Goal: Task Accomplishment & Management: Complete application form

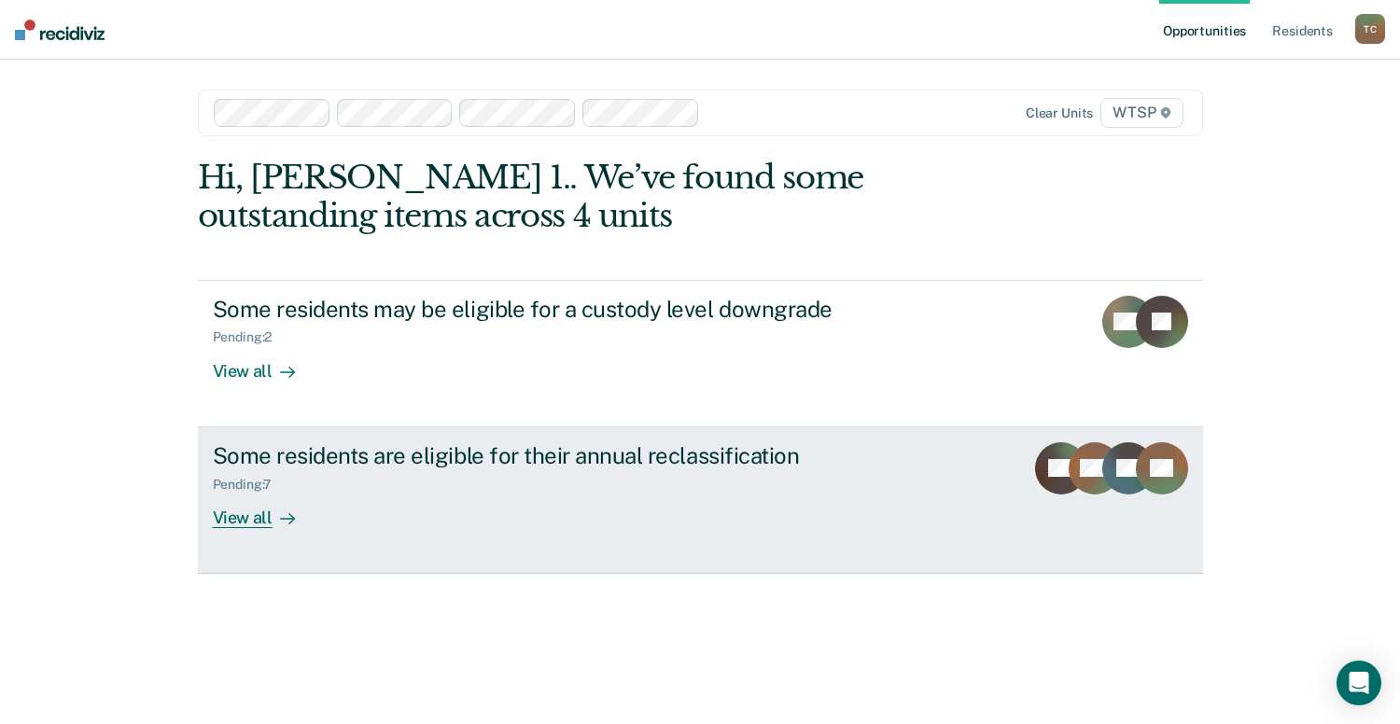
click at [245, 519] on div "View all" at bounding box center [265, 510] width 105 height 36
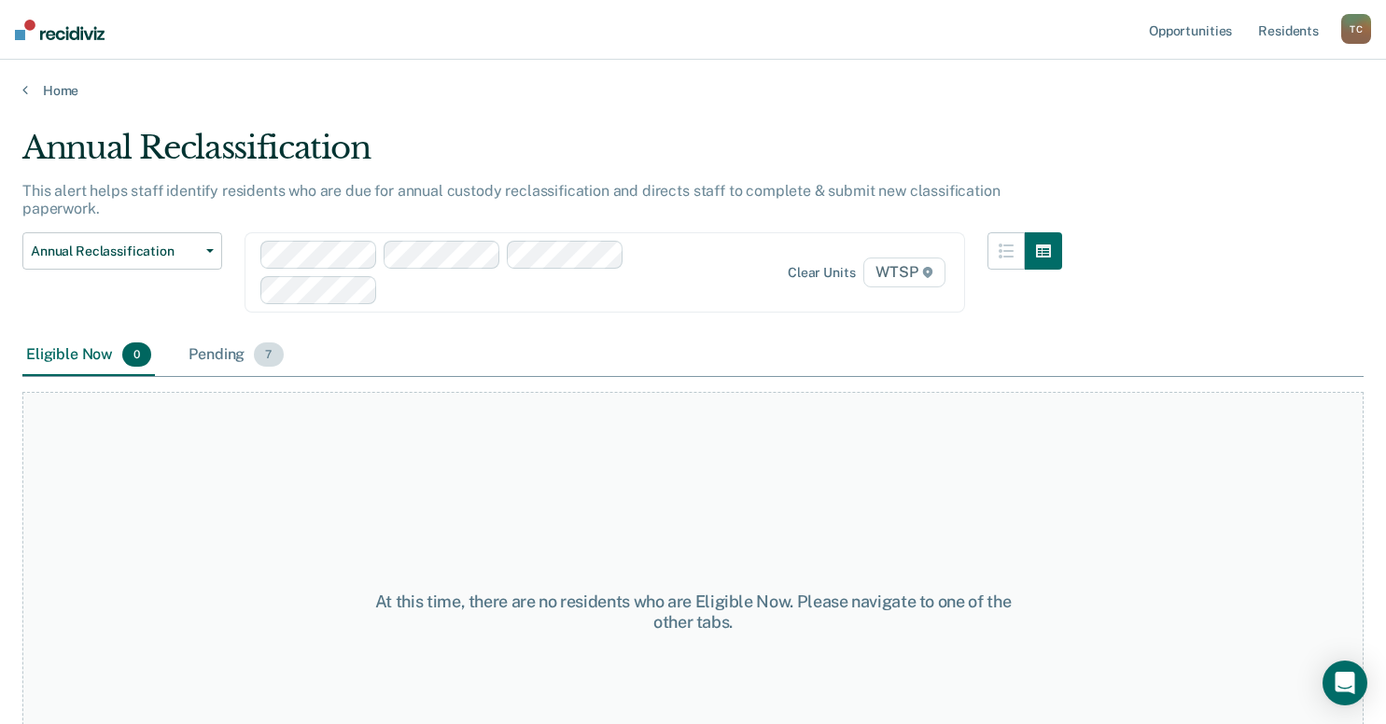
click at [200, 335] on div "Pending 7" at bounding box center [236, 355] width 102 height 41
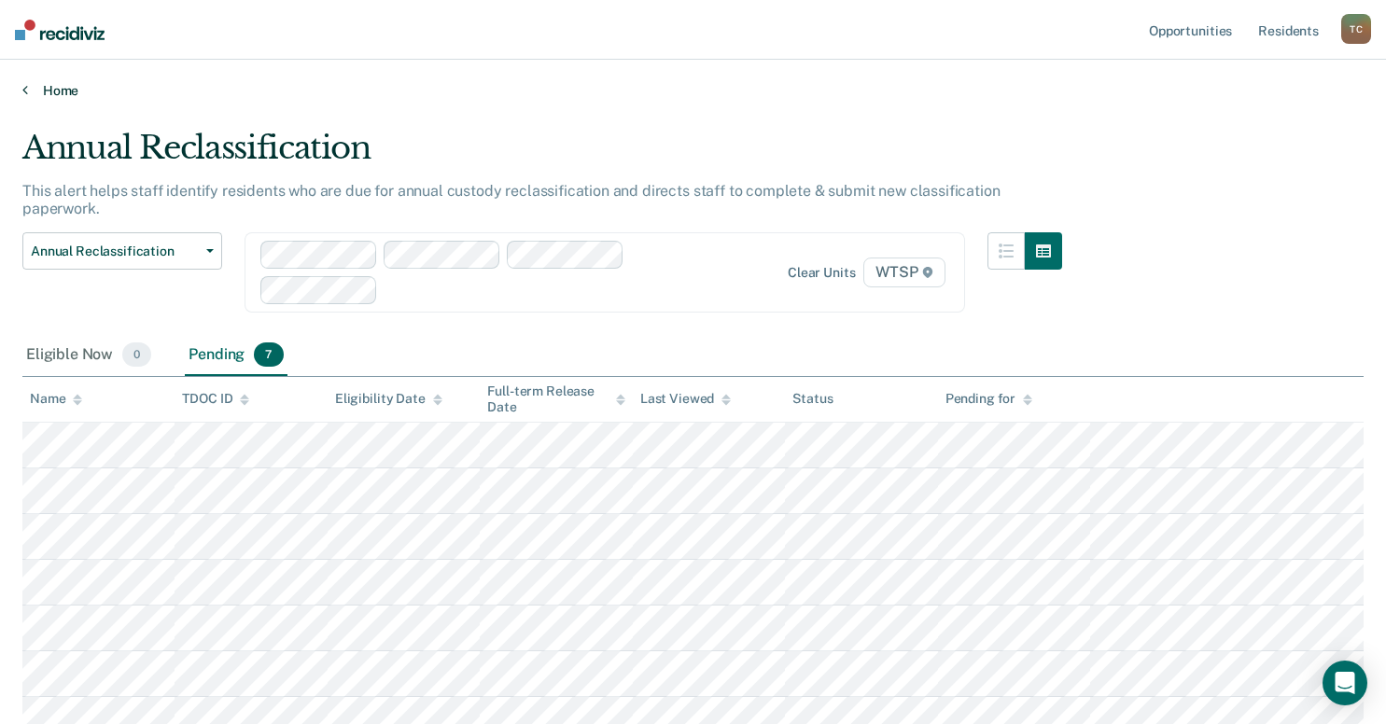
click at [56, 92] on link "Home" at bounding box center [692, 90] width 1341 height 17
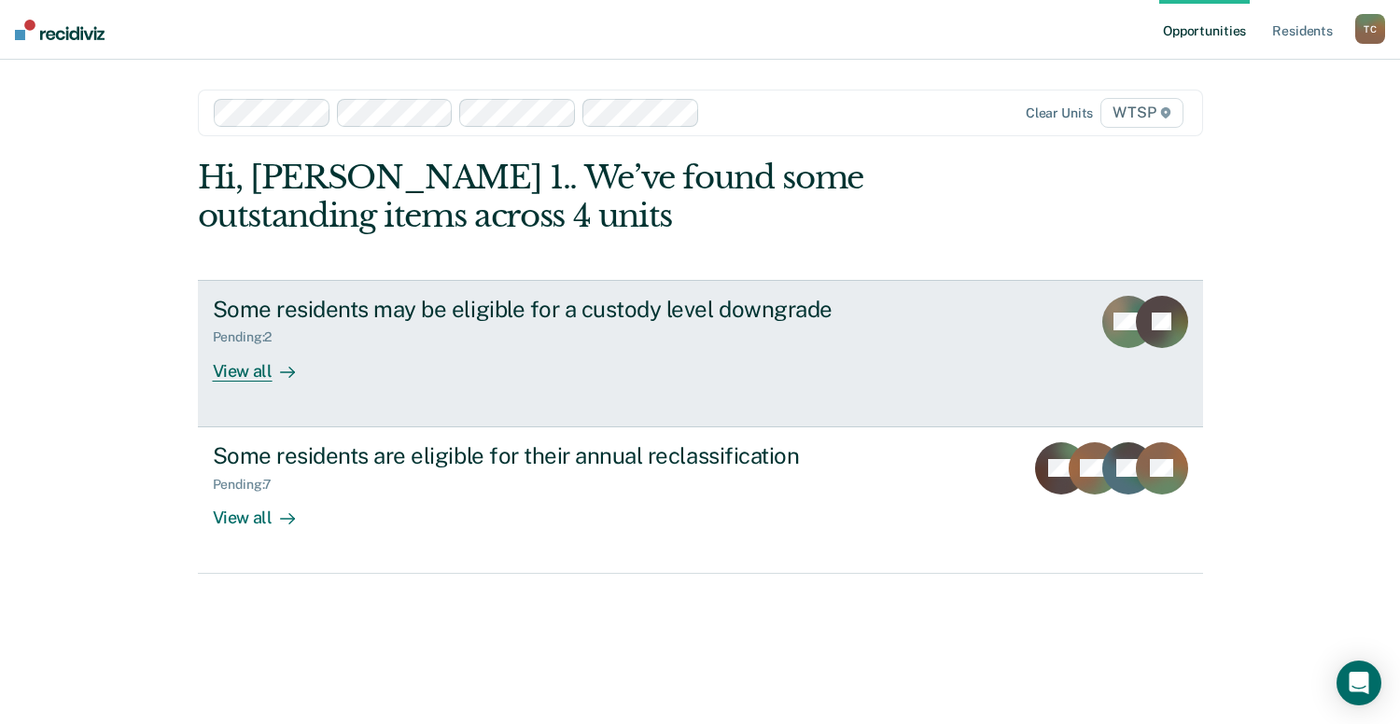
click at [279, 339] on div "Pending : 2" at bounding box center [250, 337] width 75 height 16
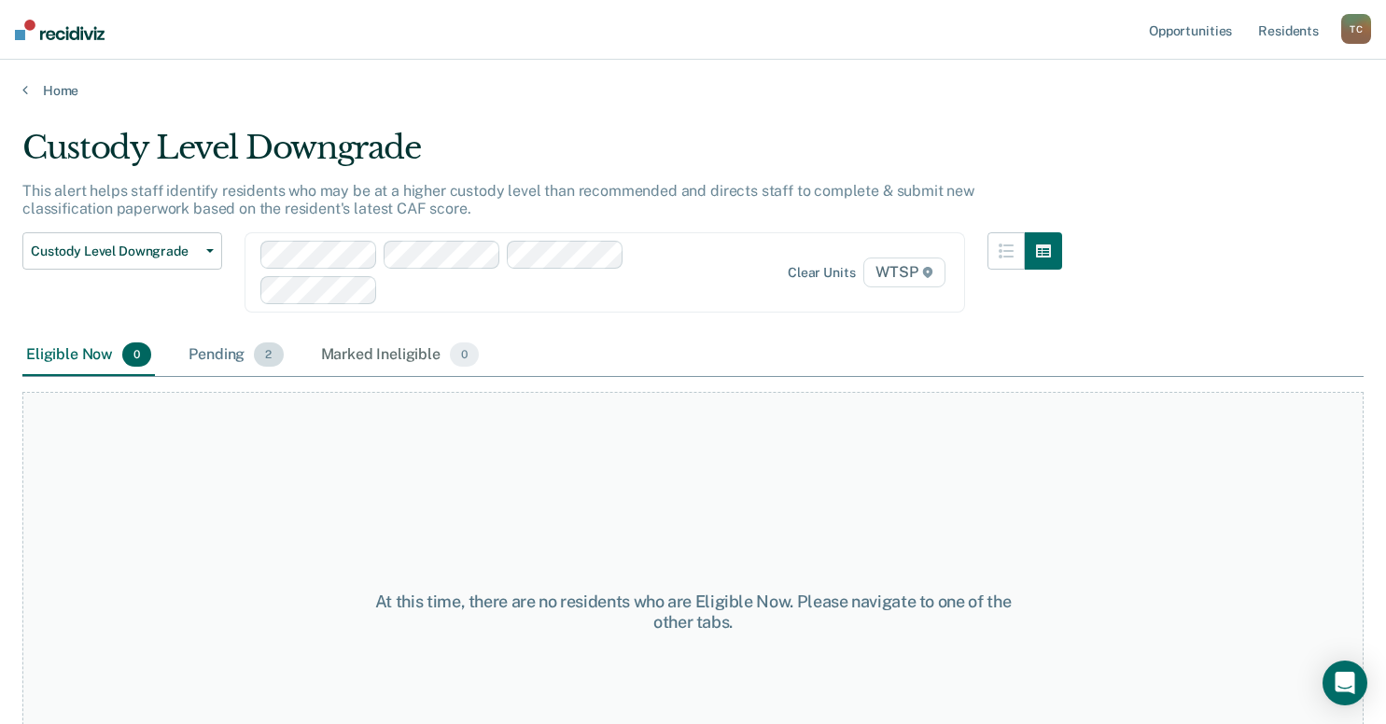
click at [223, 357] on div "Pending 2" at bounding box center [236, 355] width 102 height 41
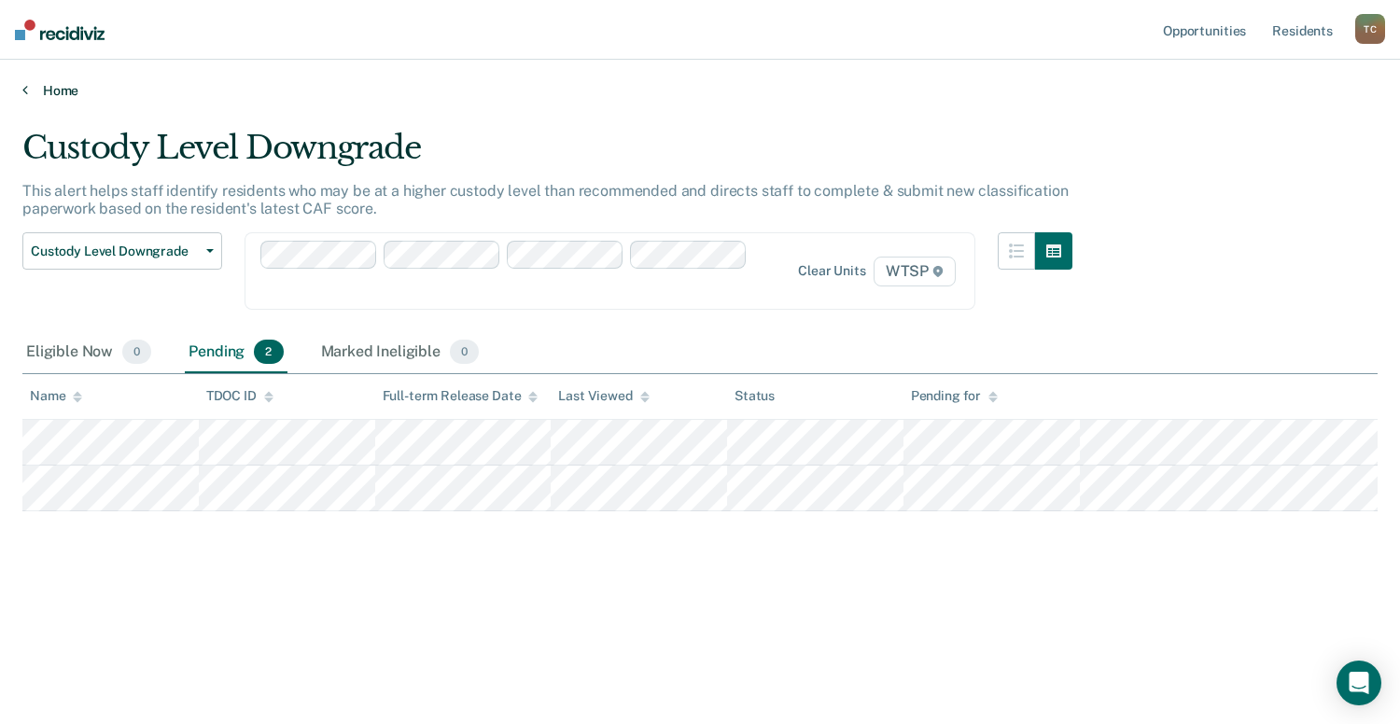
click at [63, 94] on link "Home" at bounding box center [699, 90] width 1355 height 17
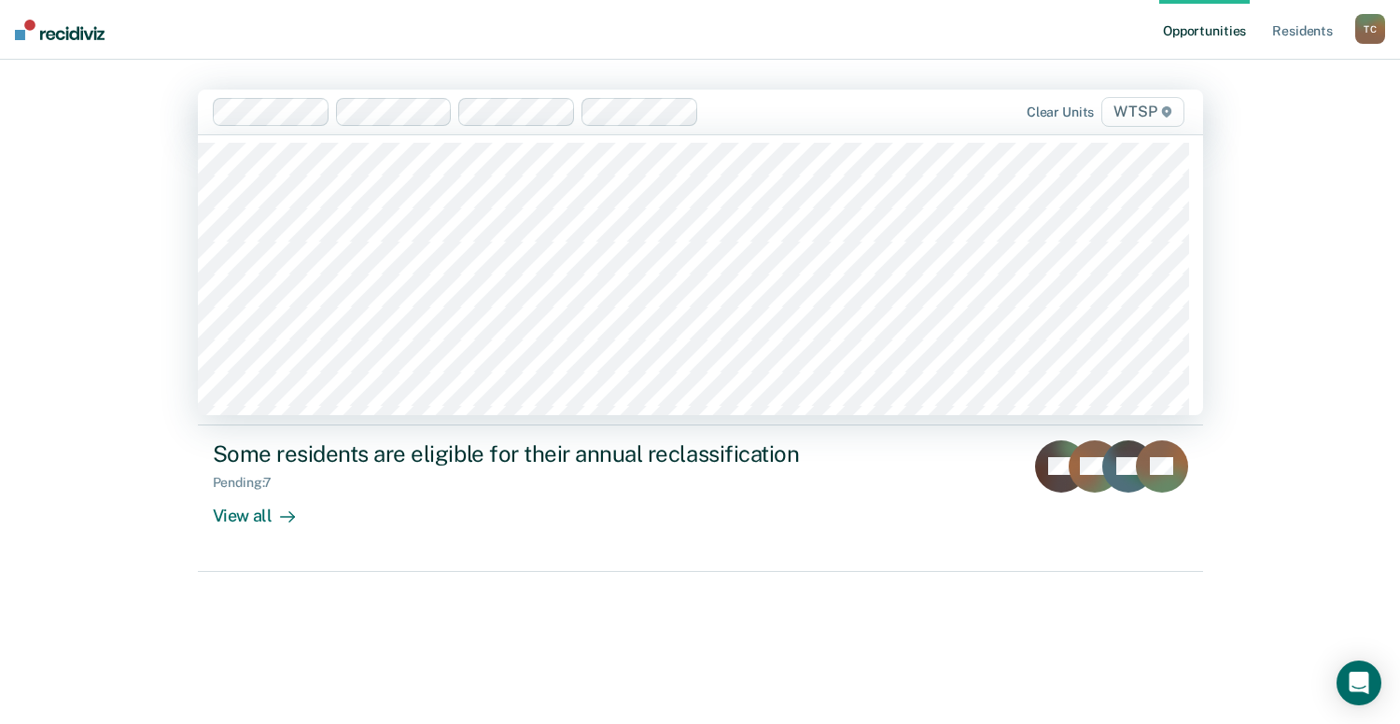
click at [1144, 117] on span "WTSP" at bounding box center [1142, 112] width 82 height 30
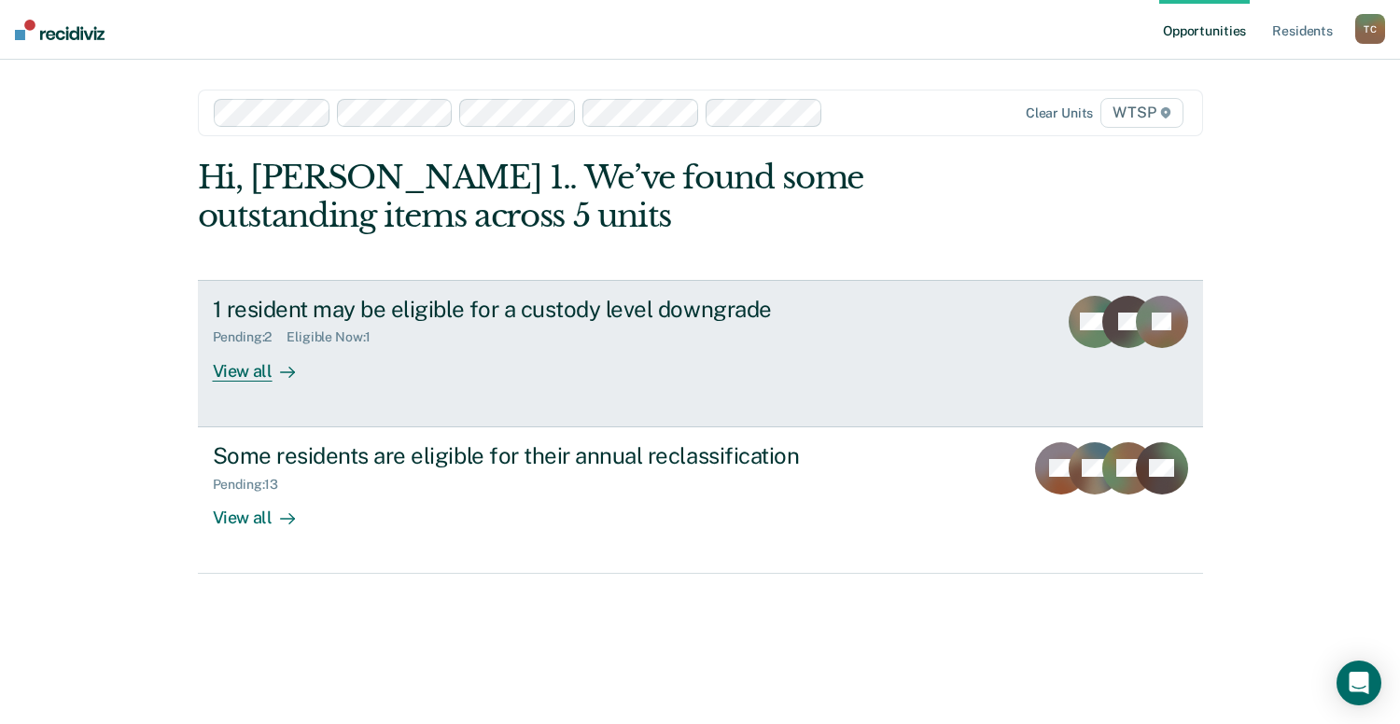
click at [265, 370] on div "View all" at bounding box center [265, 363] width 105 height 36
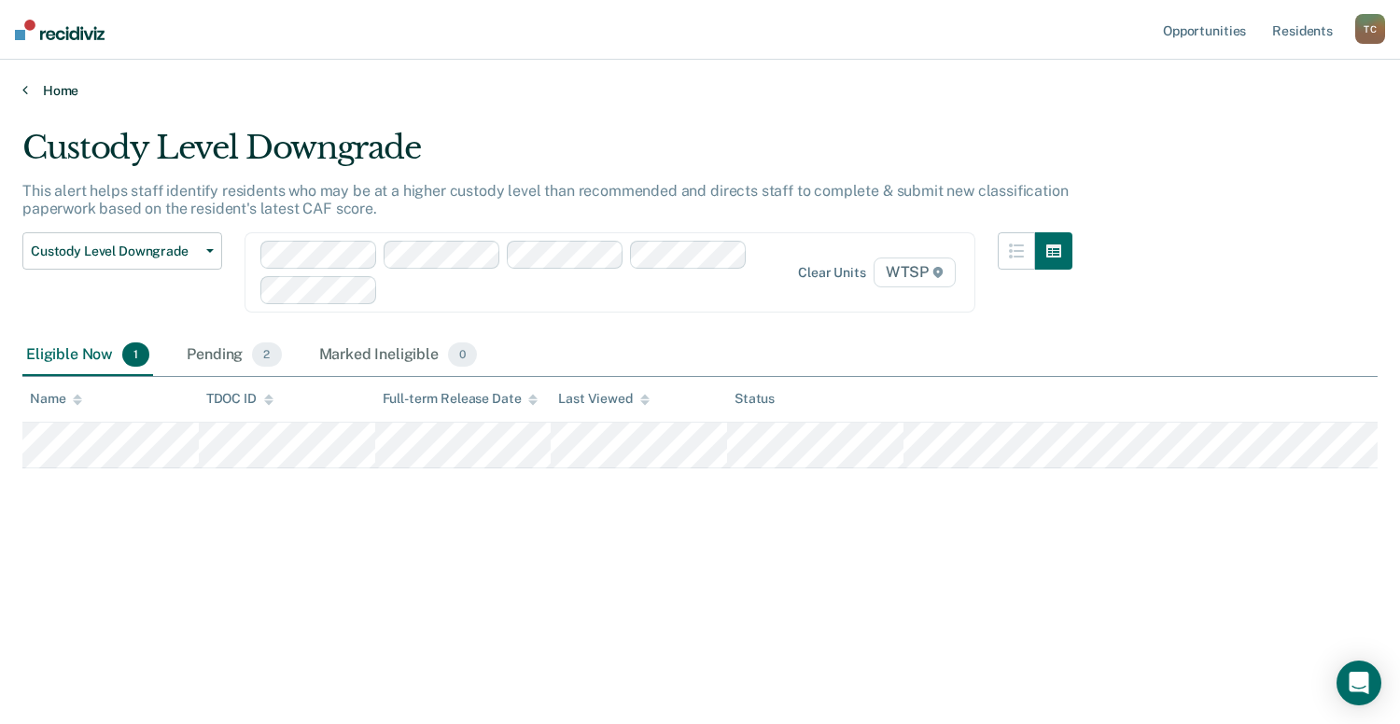
click at [28, 92] on link "Home" at bounding box center [699, 90] width 1355 height 17
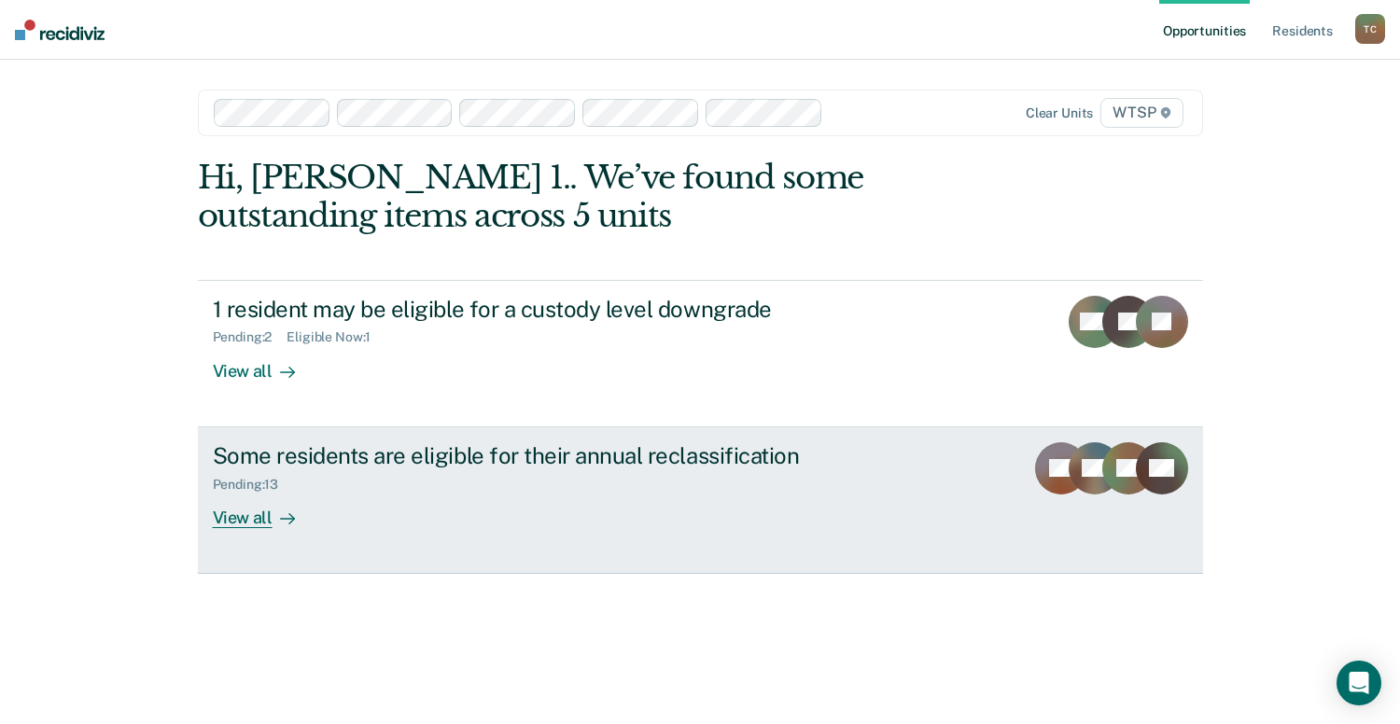
click at [401, 503] on div "Some residents are eligible for their annual reclassification Pending : 13 View…" at bounding box center [563, 485] width 700 height 86
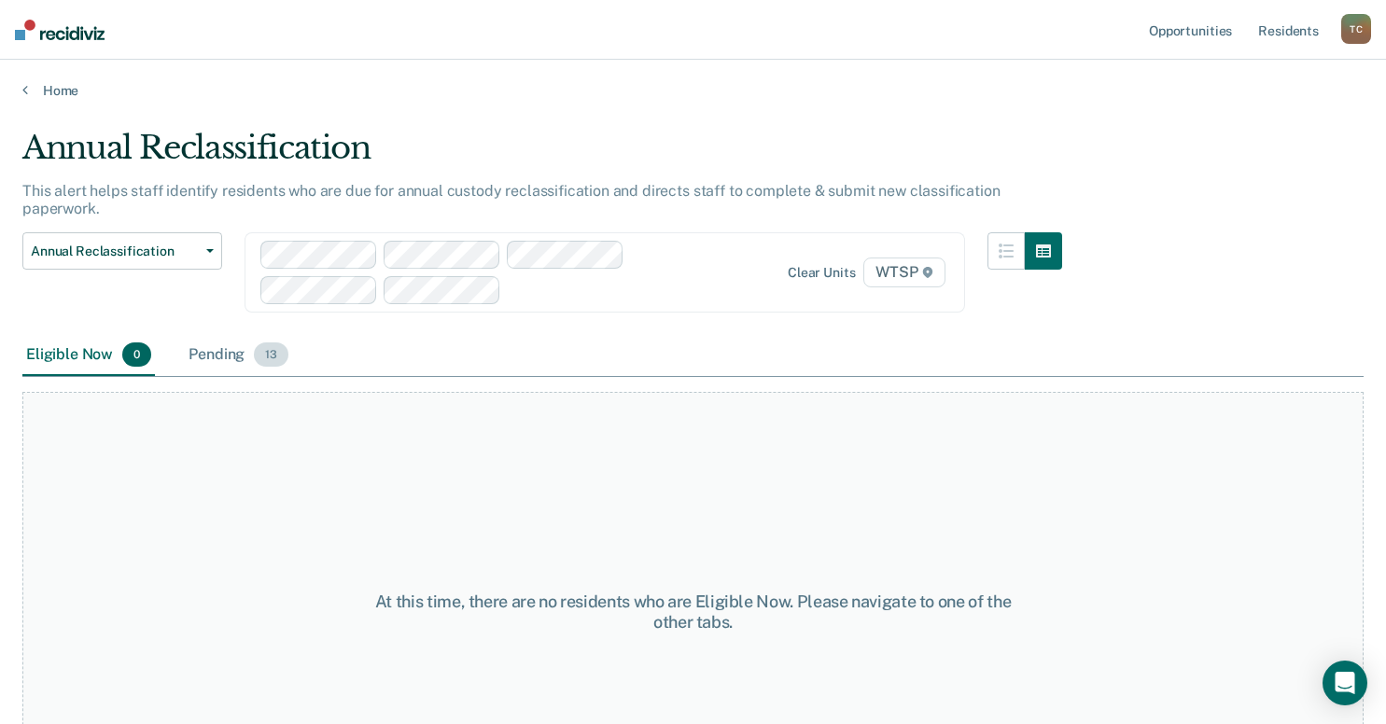
click at [217, 344] on div "Pending 13" at bounding box center [238, 355] width 107 height 41
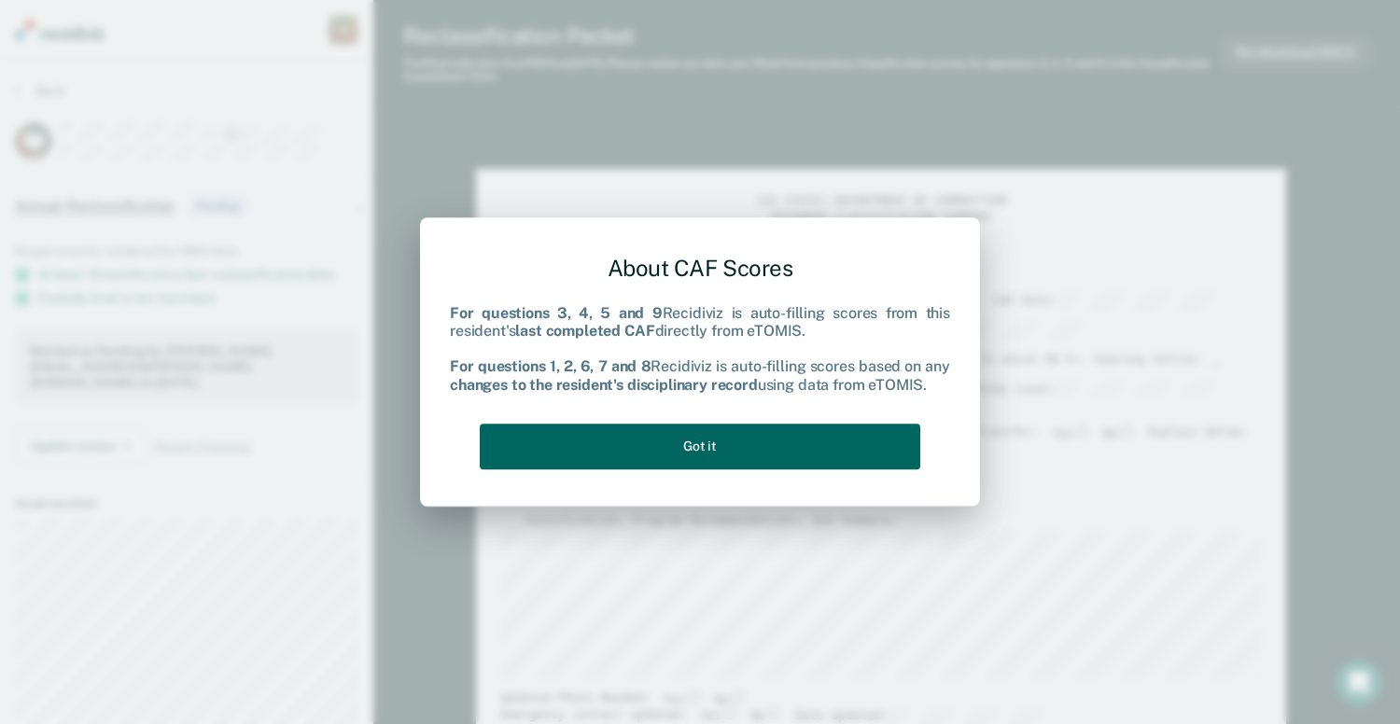
click at [639, 446] on button "Got it" at bounding box center [700, 447] width 440 height 46
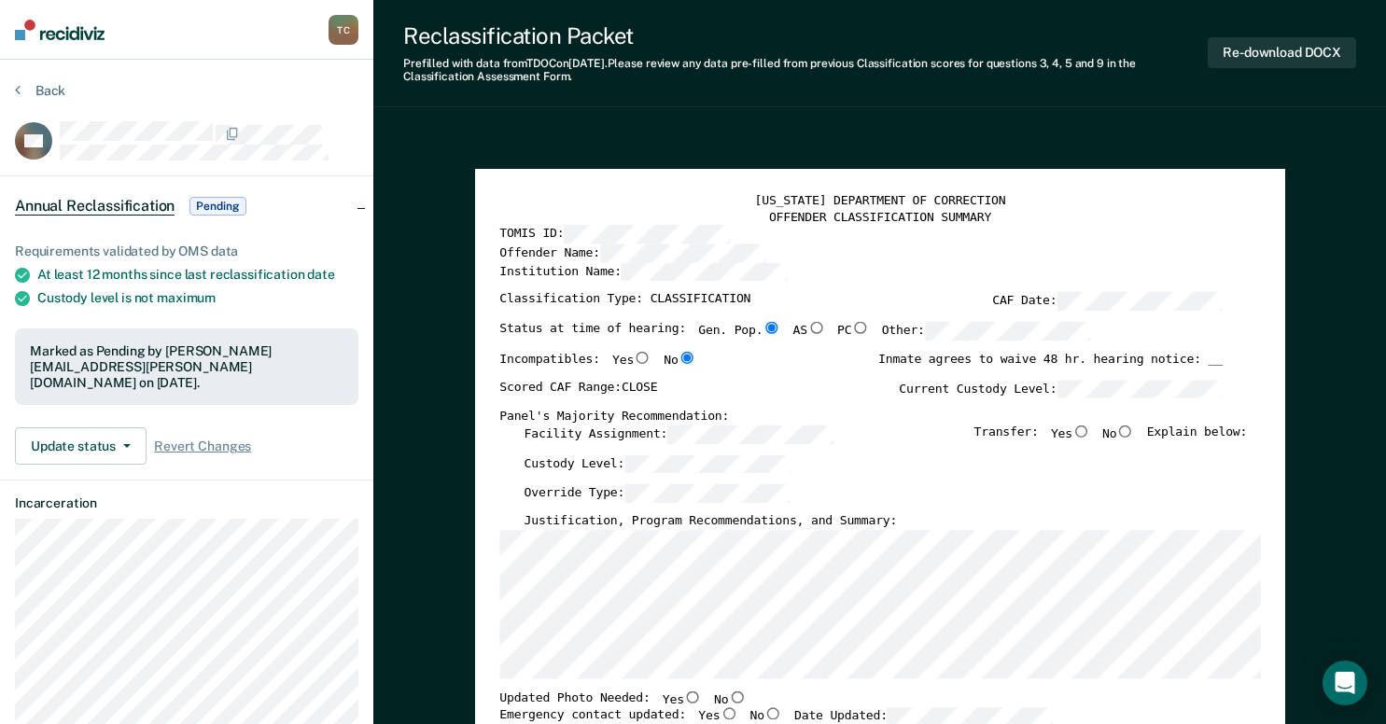
click at [1088, 432] on input "Yes" at bounding box center [1080, 431] width 18 height 12
type textarea "x"
radio input "true"
click at [1249, 486] on div "[US_STATE] DEPARTMENT OF CORRECTION OFFENDER CLASSIFICATION SUMMARY TOMIS ID: O…" at bounding box center [879, 695] width 760 height 1005
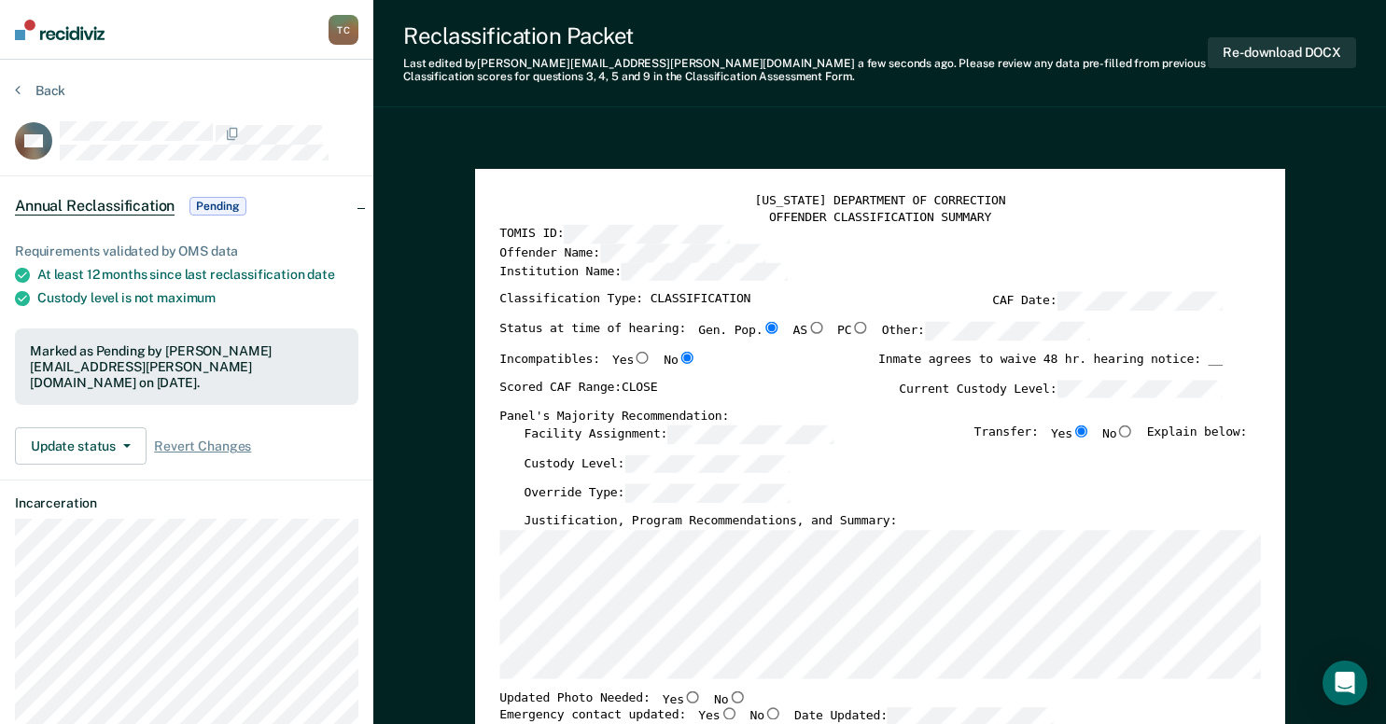
scroll to position [187, 0]
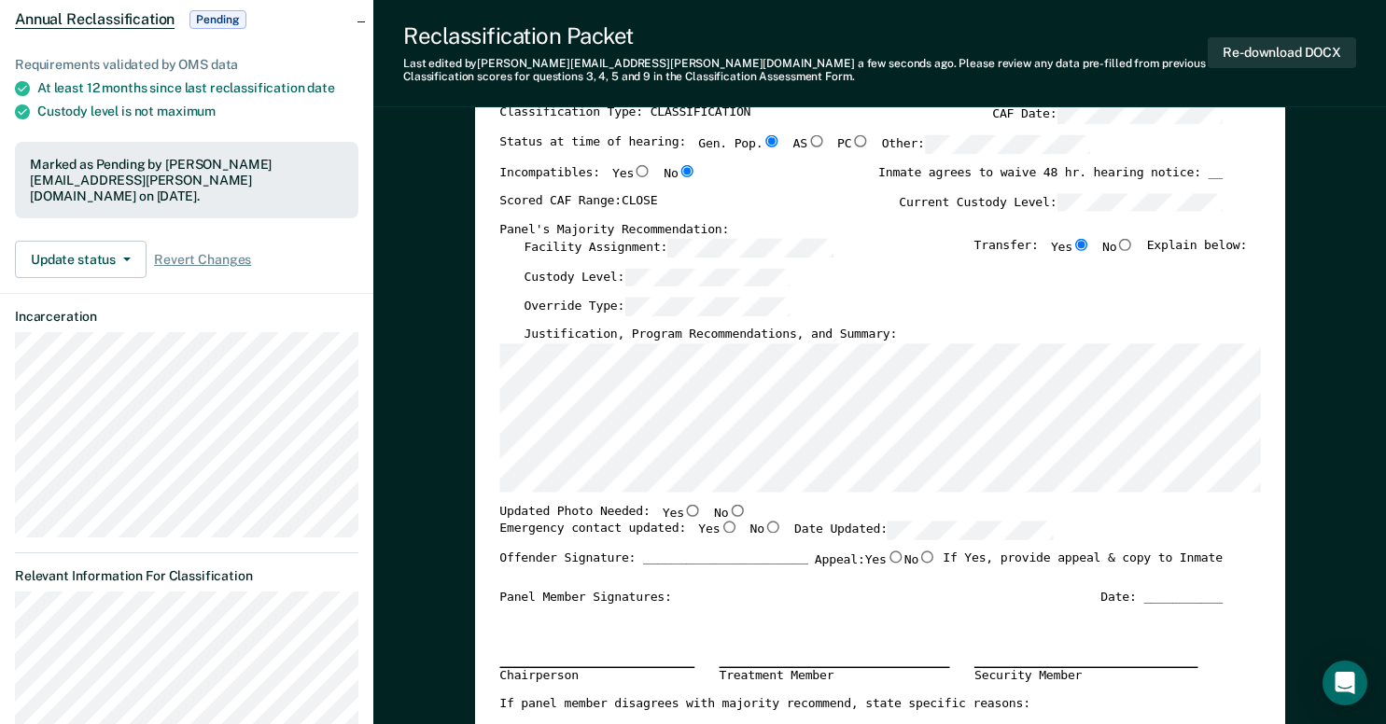
click at [728, 508] on input "No" at bounding box center [737, 510] width 18 height 12
type textarea "x"
radio input "true"
click at [539, 629] on div "Chairperson Treatment Member Security Member" at bounding box center [860, 651] width 723 height 91
click at [719, 524] on input "Yes" at bounding box center [728, 527] width 18 height 12
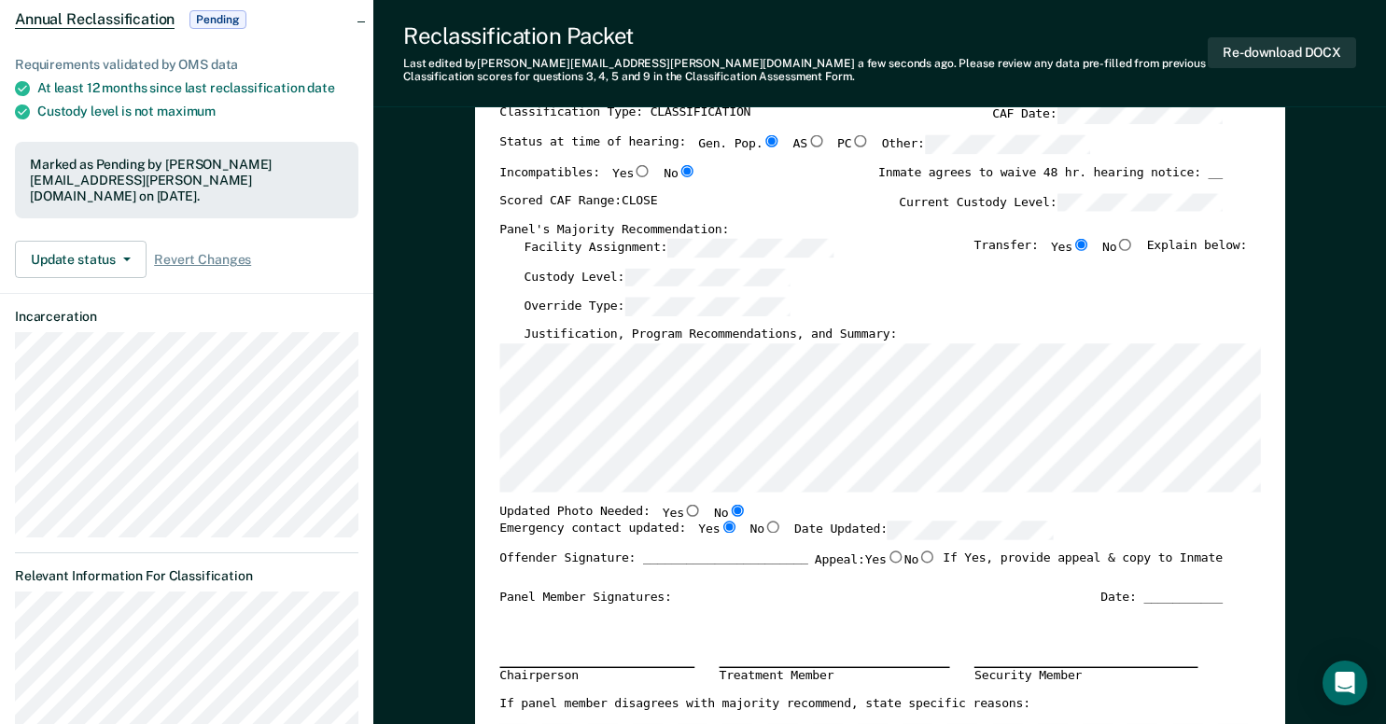
type textarea "x"
radio input "true"
click at [565, 619] on div "Chairperson Treatment Member Security Member" at bounding box center [860, 651] width 723 height 91
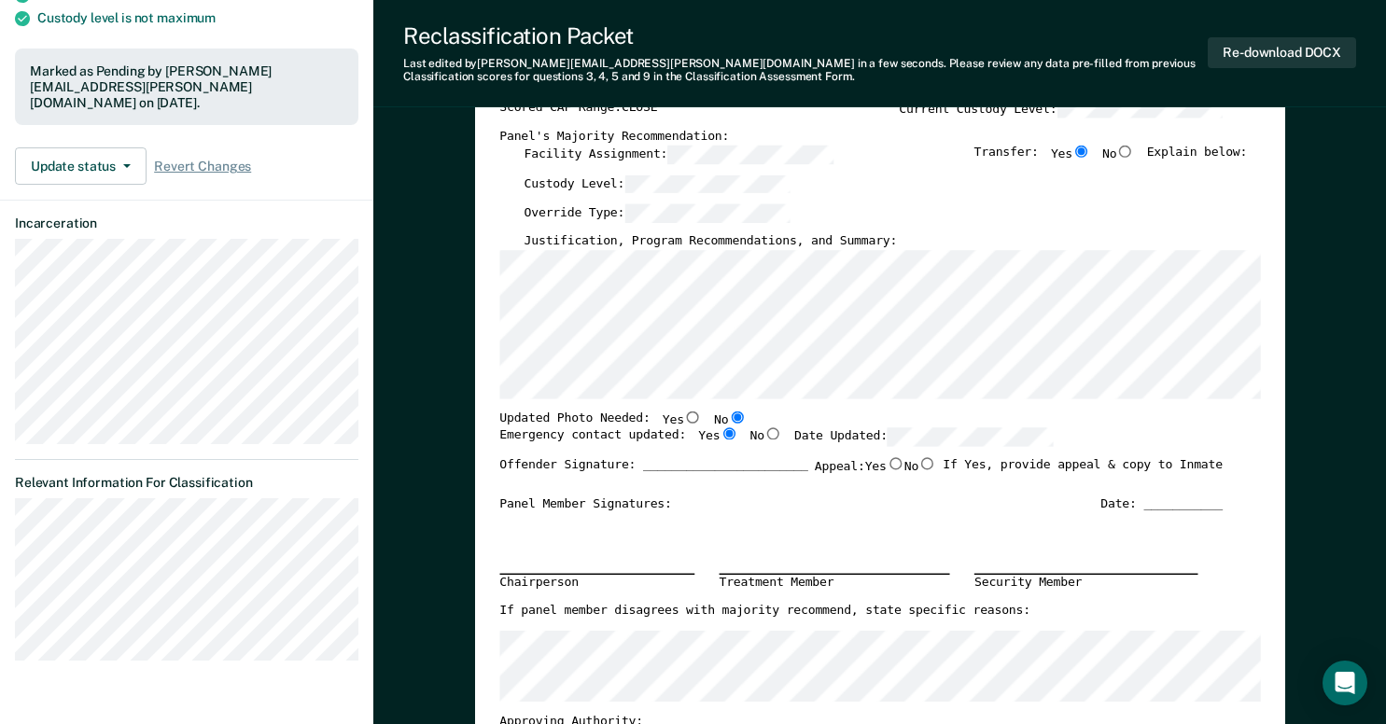
click at [923, 465] on input "No" at bounding box center [927, 463] width 18 height 12
type textarea "x"
radio input "true"
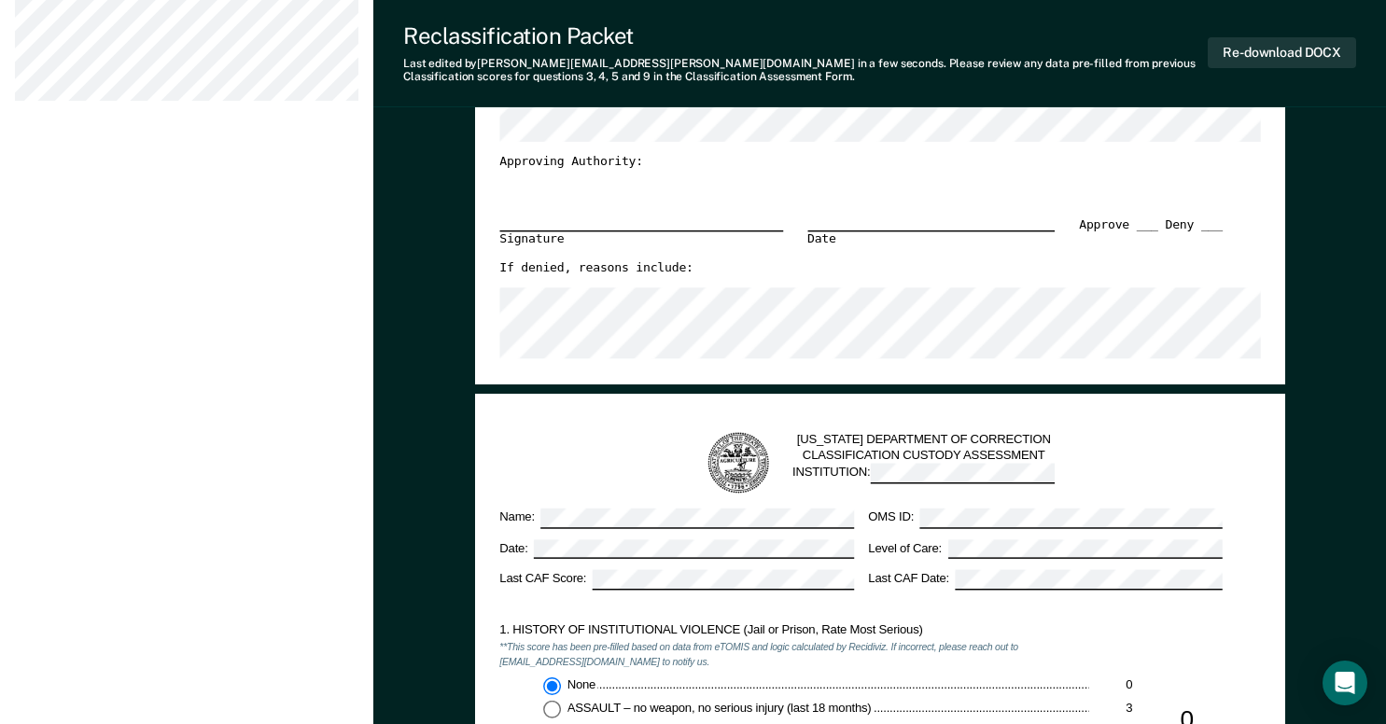
scroll to position [1120, 0]
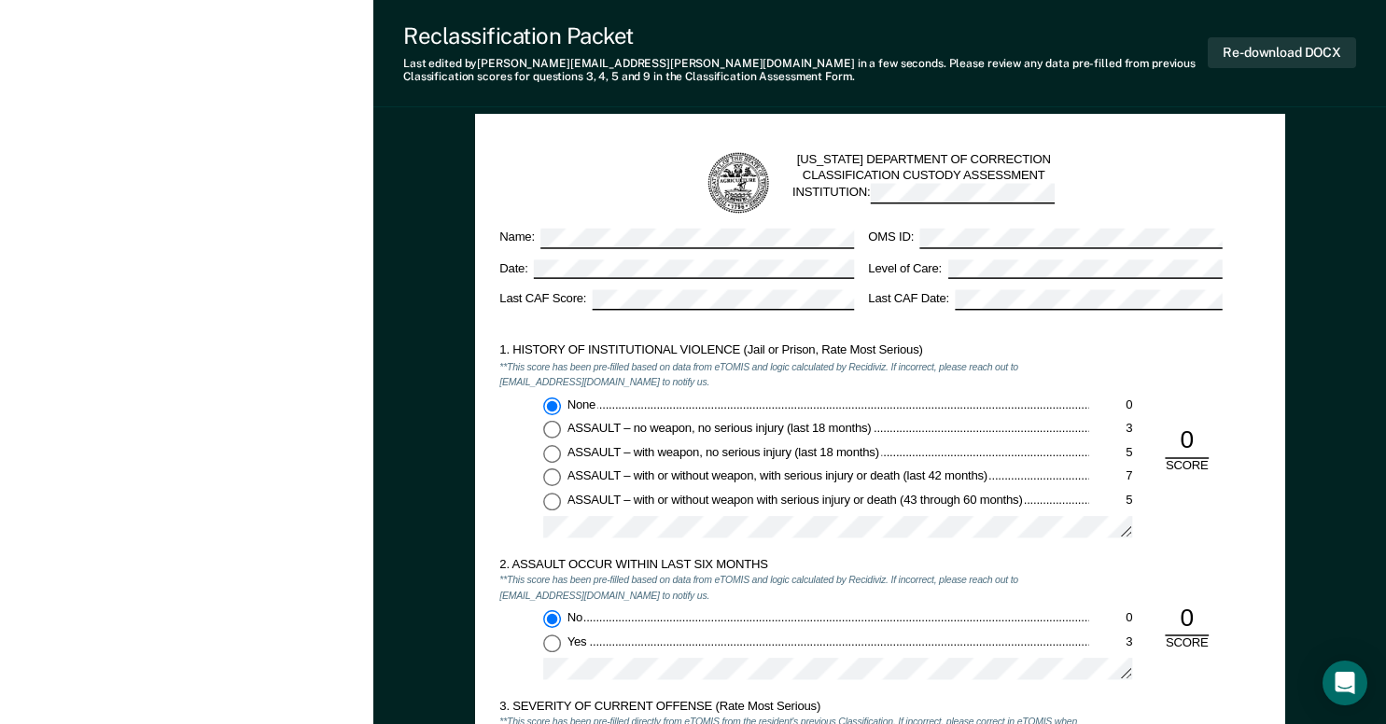
click at [900, 693] on div "2. ASSAULT OCCUR WITHIN LAST SIX MONTHS **This score has been pre-filled based …" at bounding box center [793, 627] width 589 height 142
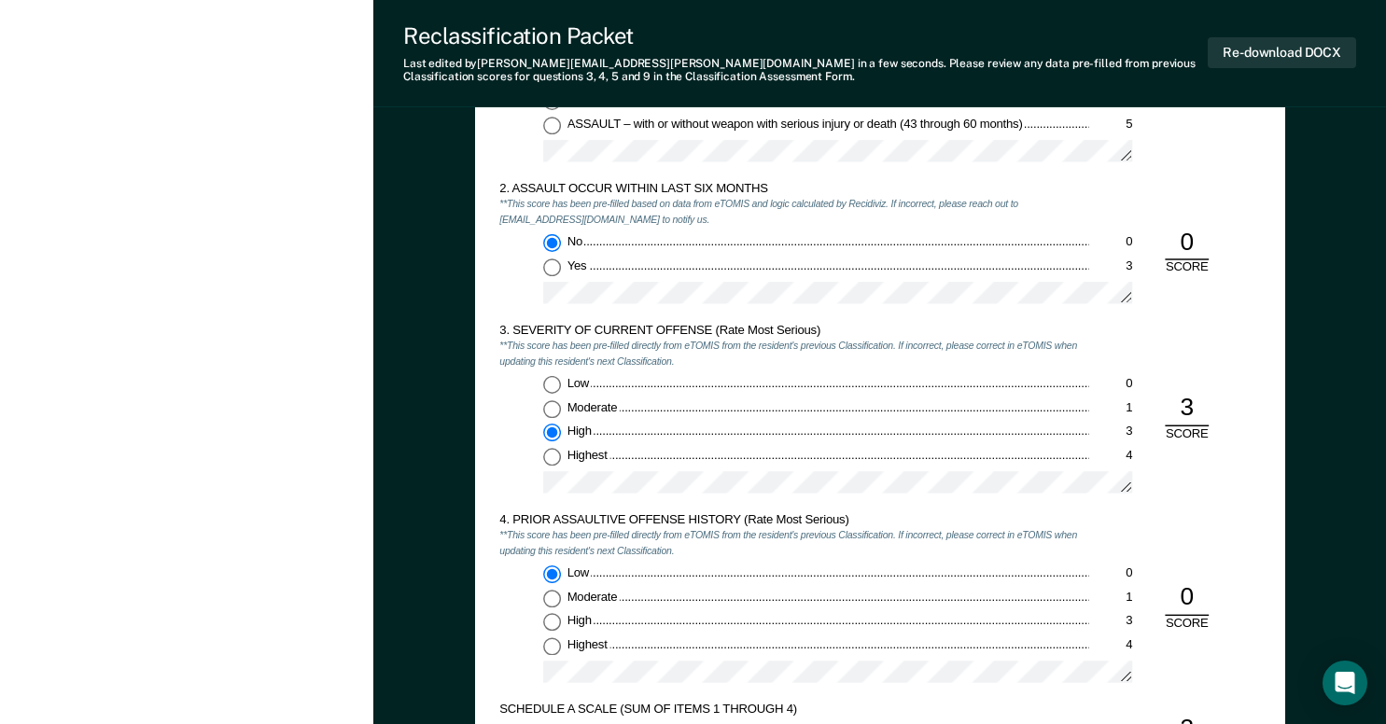
scroll to position [1493, 0]
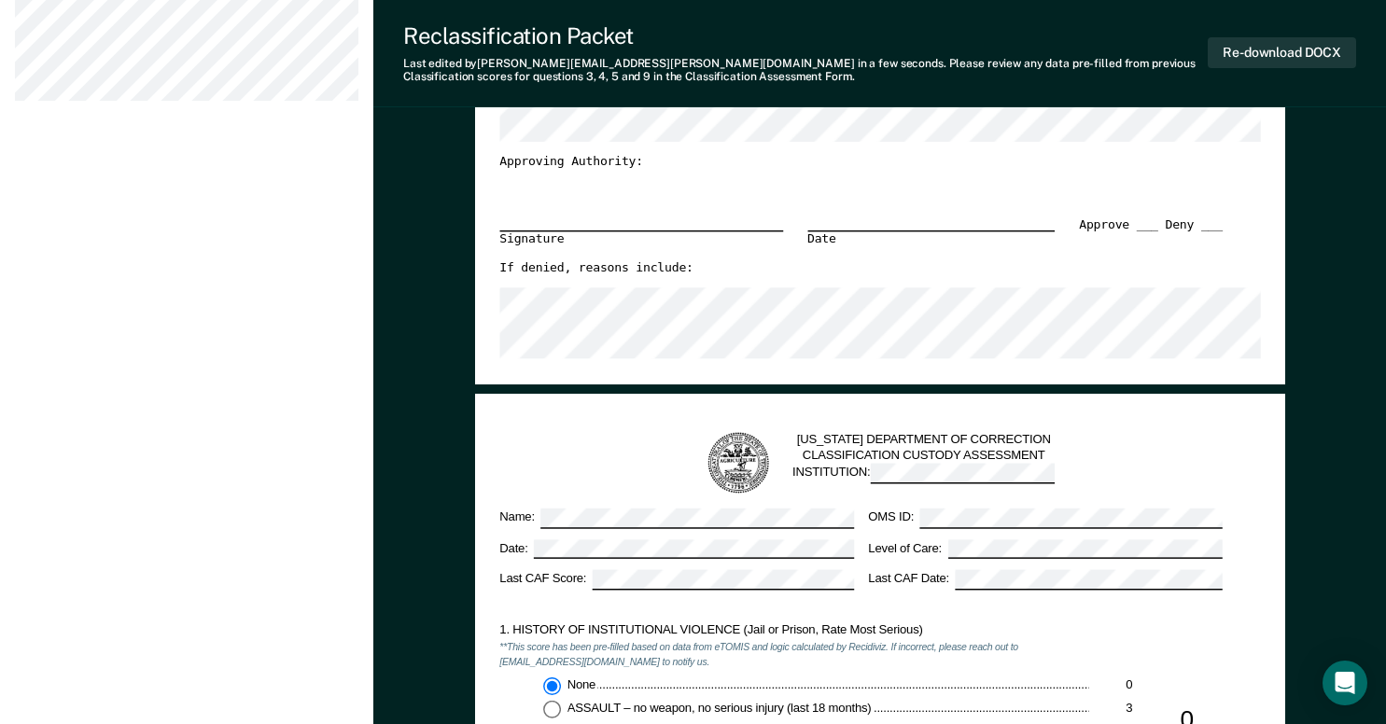
scroll to position [373, 0]
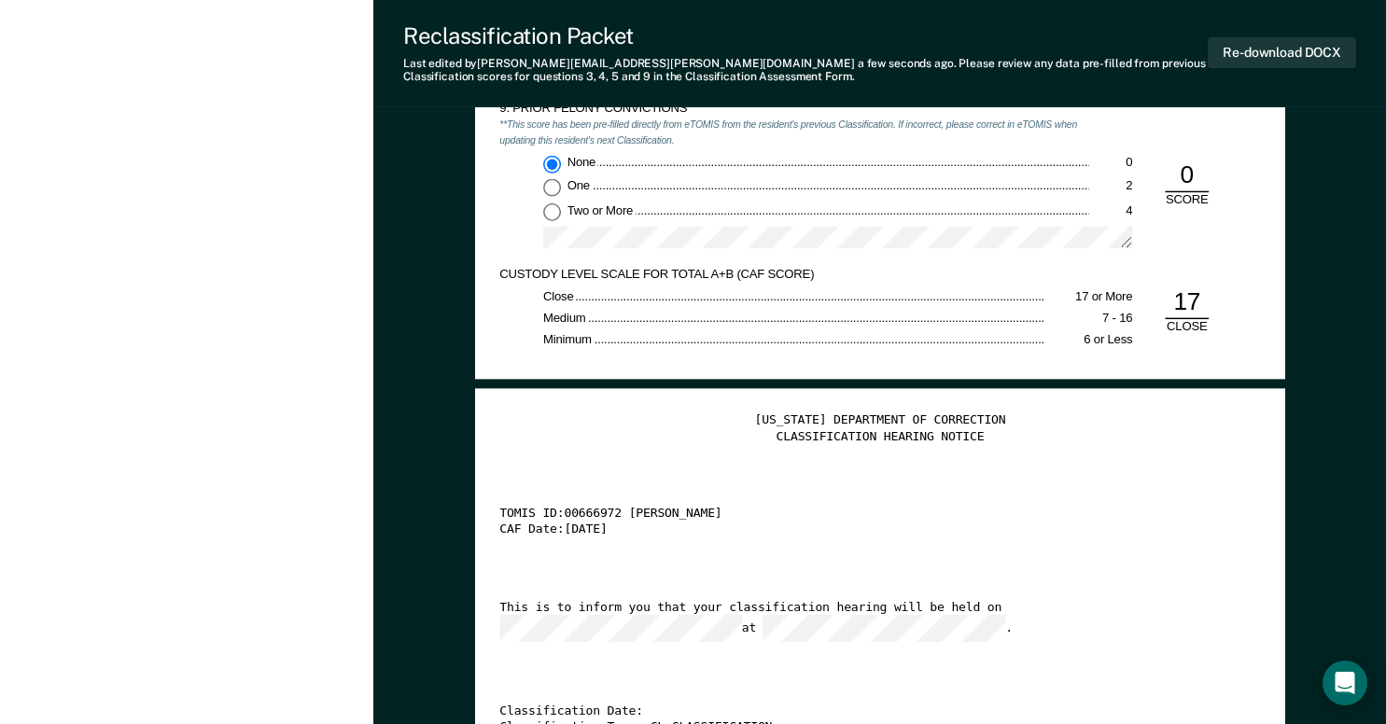
scroll to position [3173, 0]
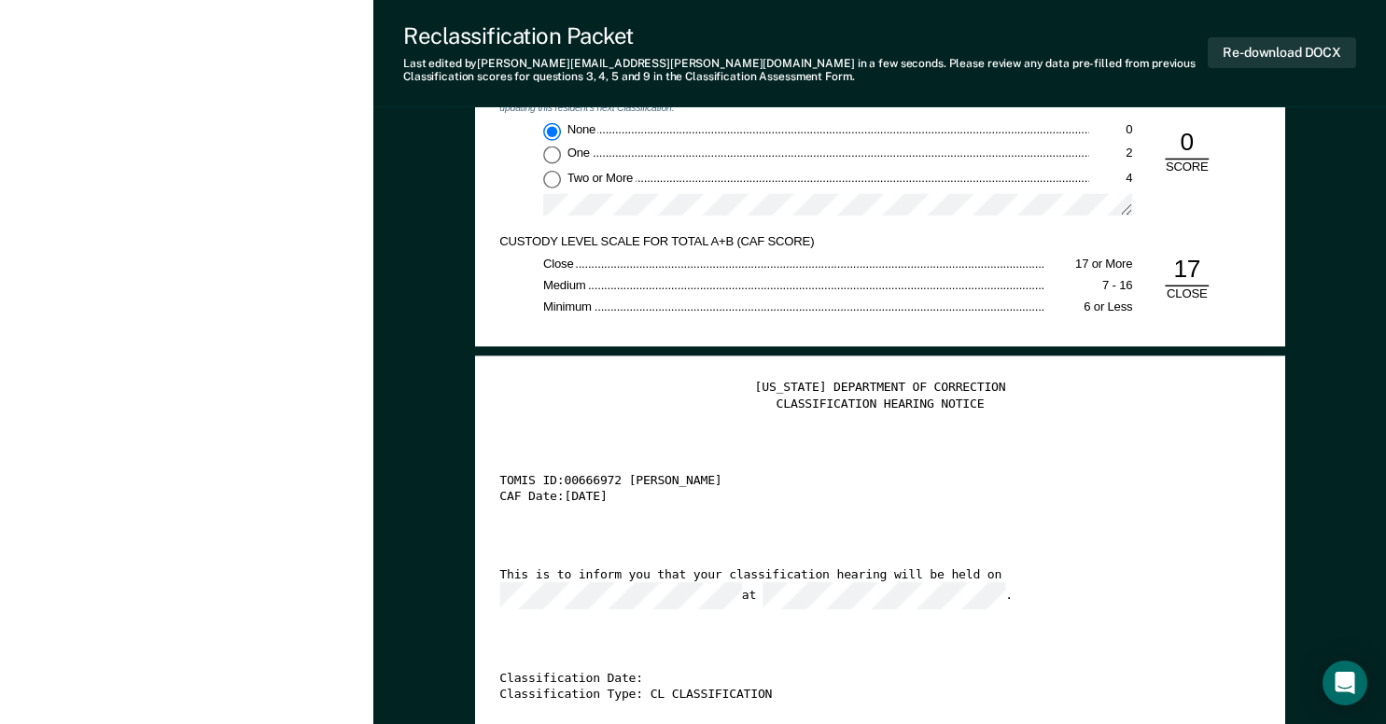
click at [935, 635] on div "[US_STATE] DEPARTMENT OF CORRECTION CLASSIFICATION HEARING NOTICE TOMIS ID: 006…" at bounding box center [879, 581] width 760 height 401
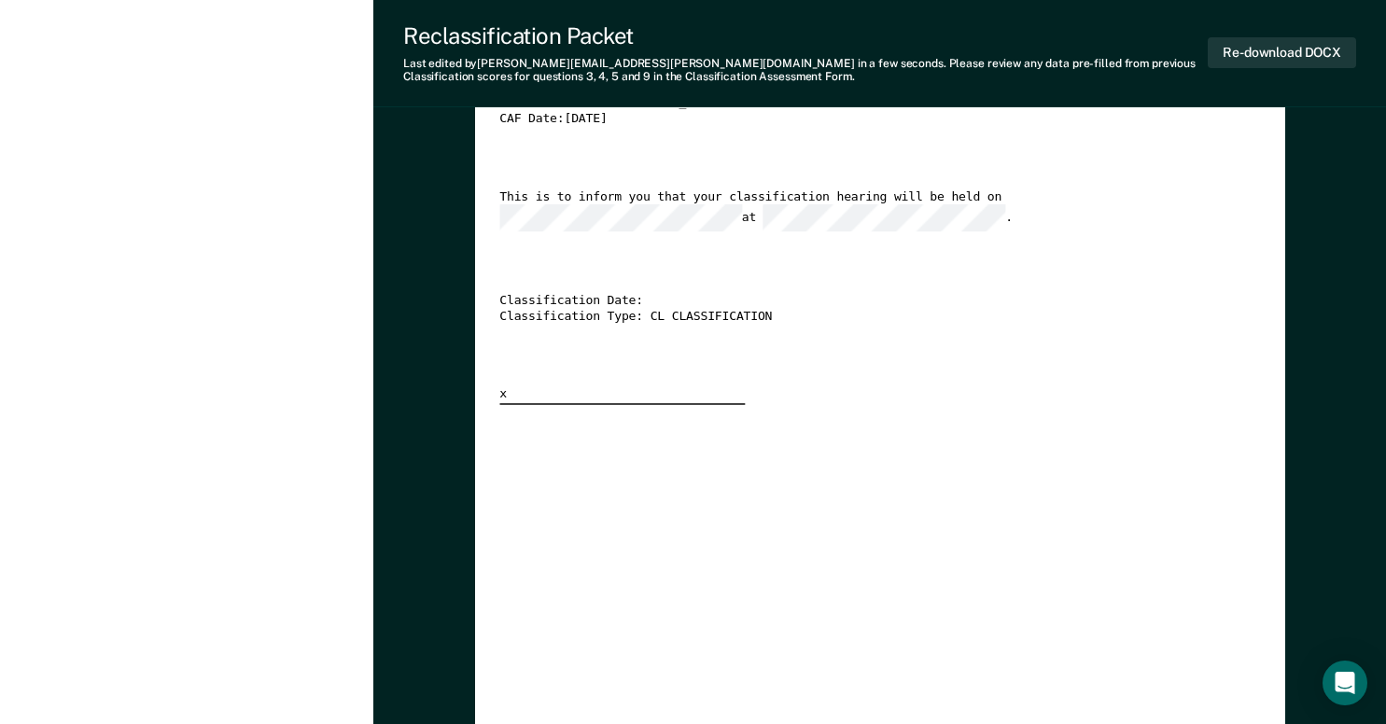
scroll to position [3460, 0]
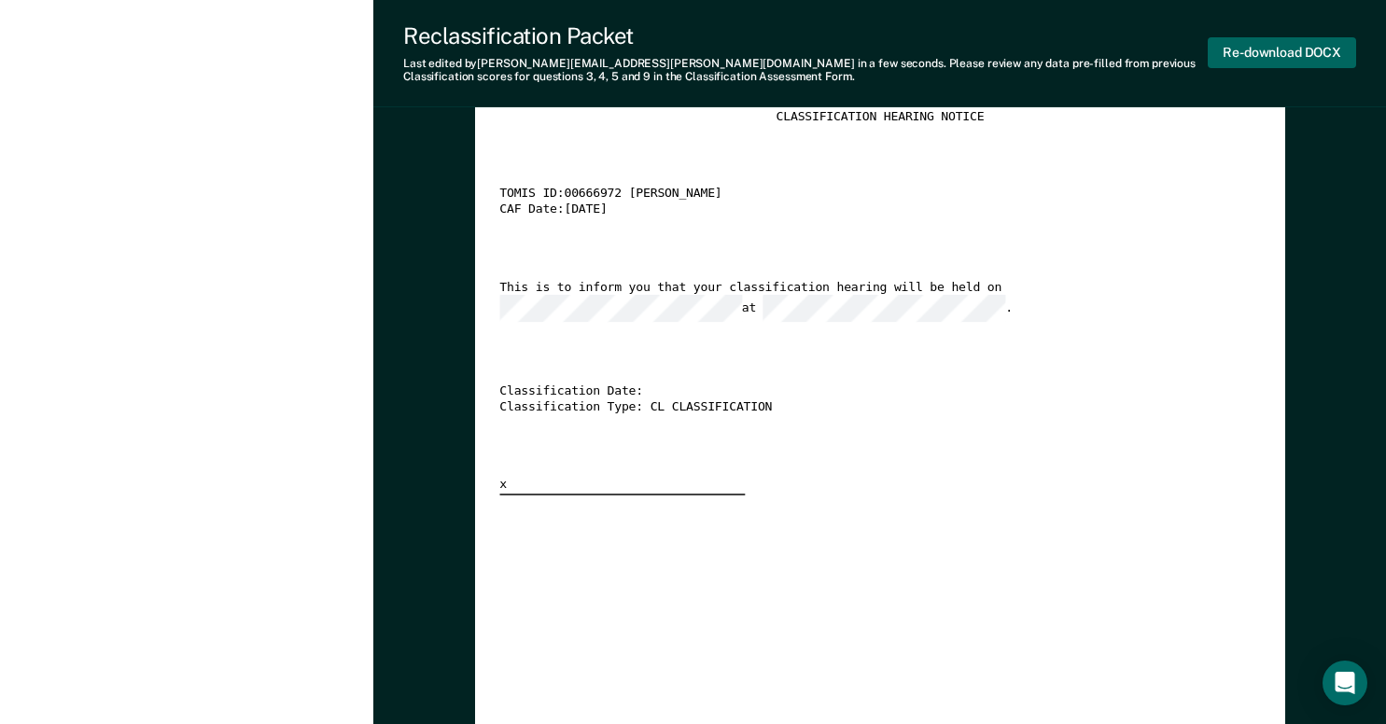
click at [1268, 56] on button "Re-download DOCX" at bounding box center [1281, 52] width 148 height 31
click at [1093, 205] on div "CAF Date: [DATE]" at bounding box center [860, 210] width 723 height 16
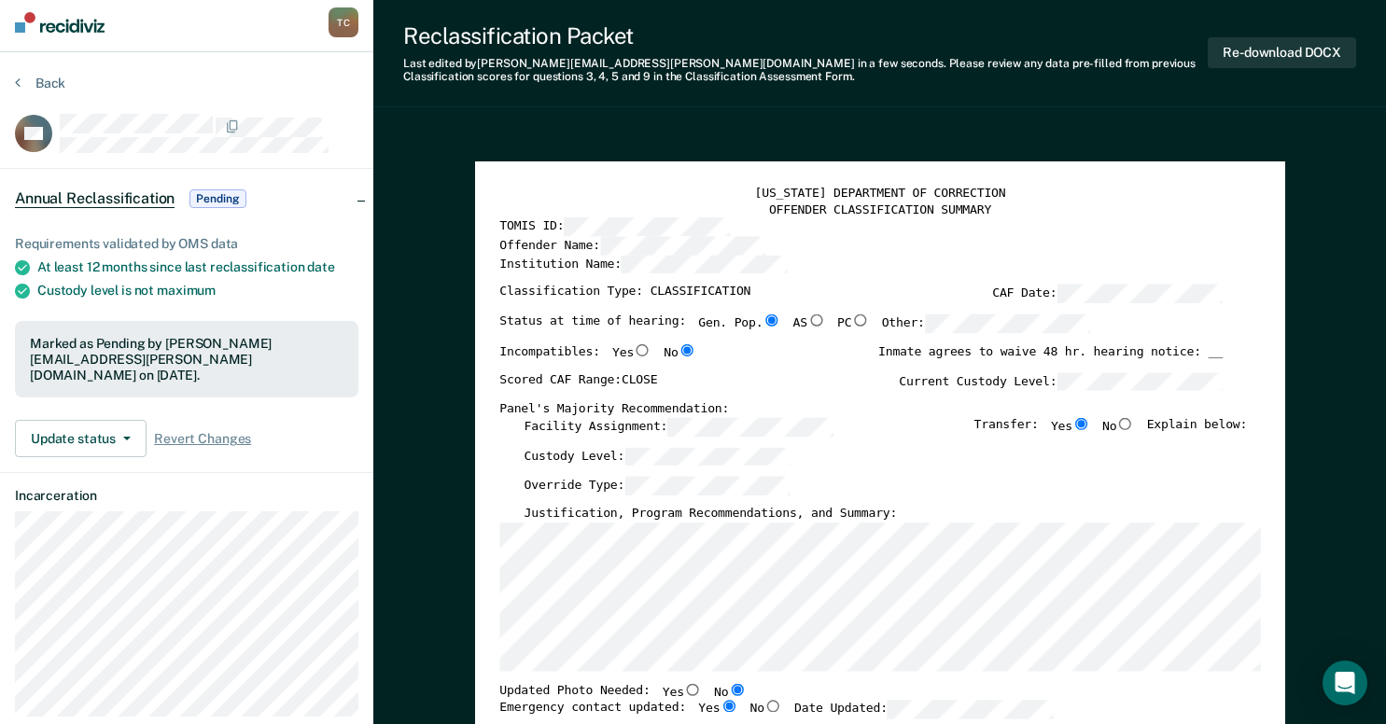
scroll to position [0, 0]
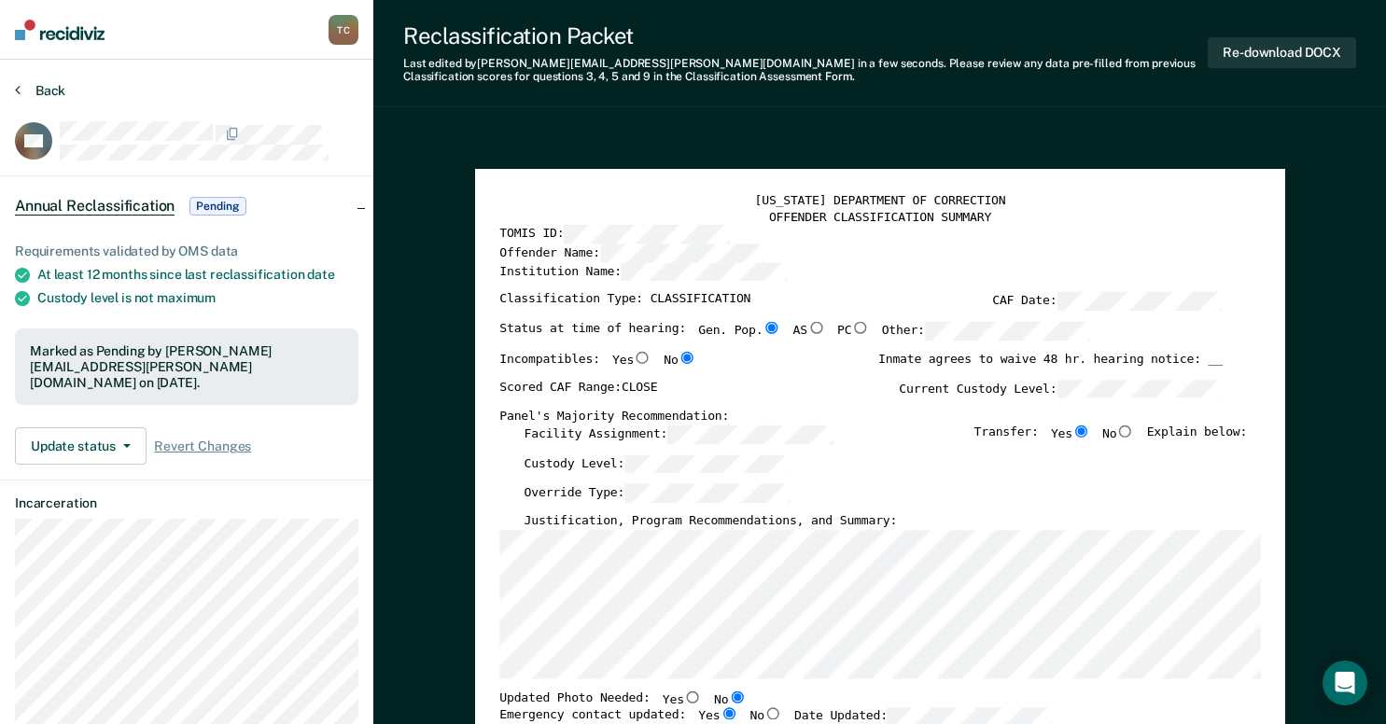
click at [42, 90] on button "Back" at bounding box center [40, 90] width 50 height 17
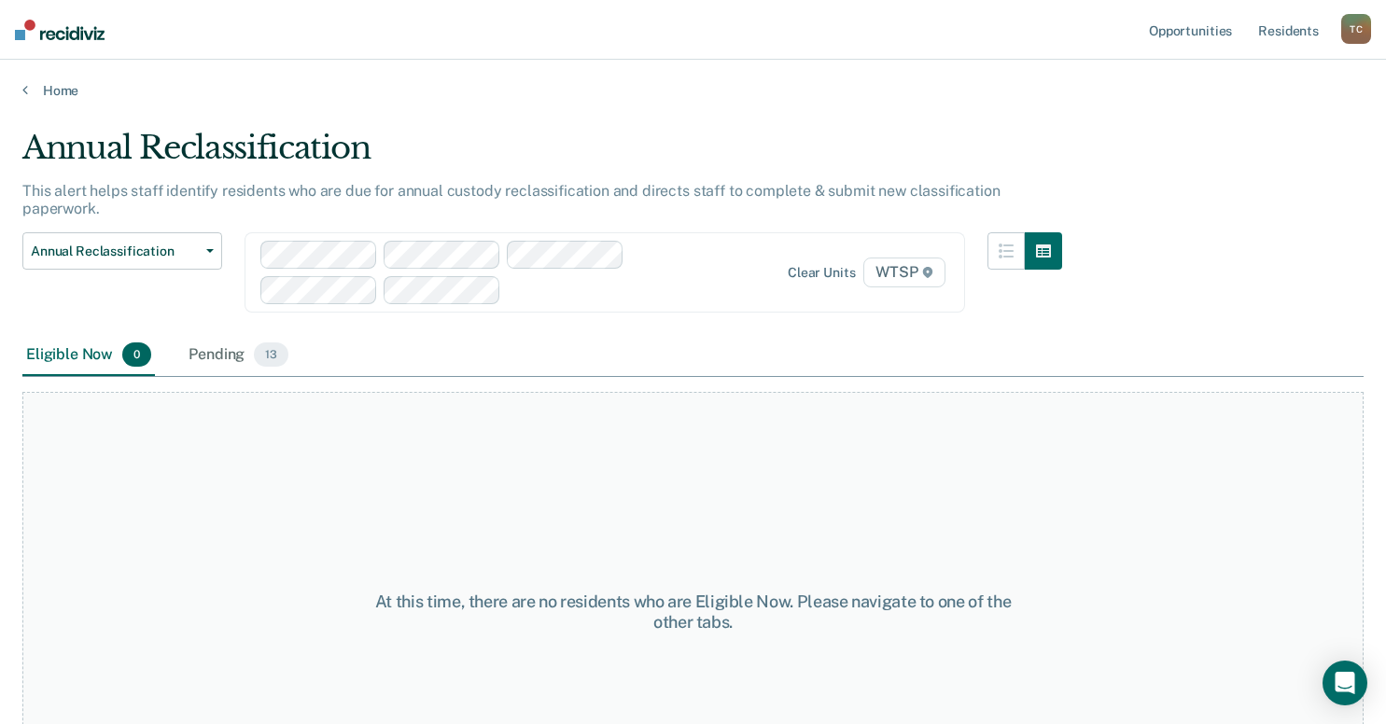
click at [35, 307] on div "Annual Reclassification Custody Level Downgrade Annual Reclassification Initial…" at bounding box center [122, 283] width 200 height 103
click at [61, 85] on link "Home" at bounding box center [692, 90] width 1341 height 17
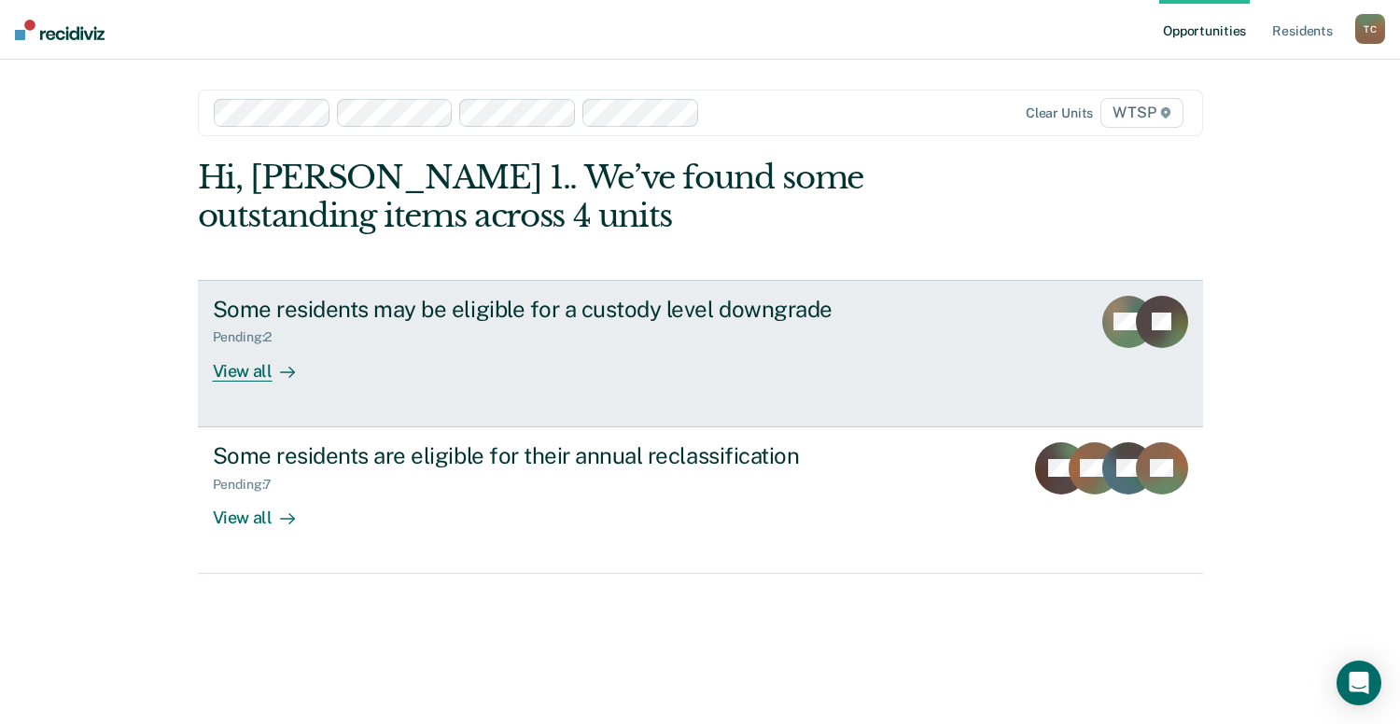
click at [239, 375] on div "View all" at bounding box center [265, 363] width 105 height 36
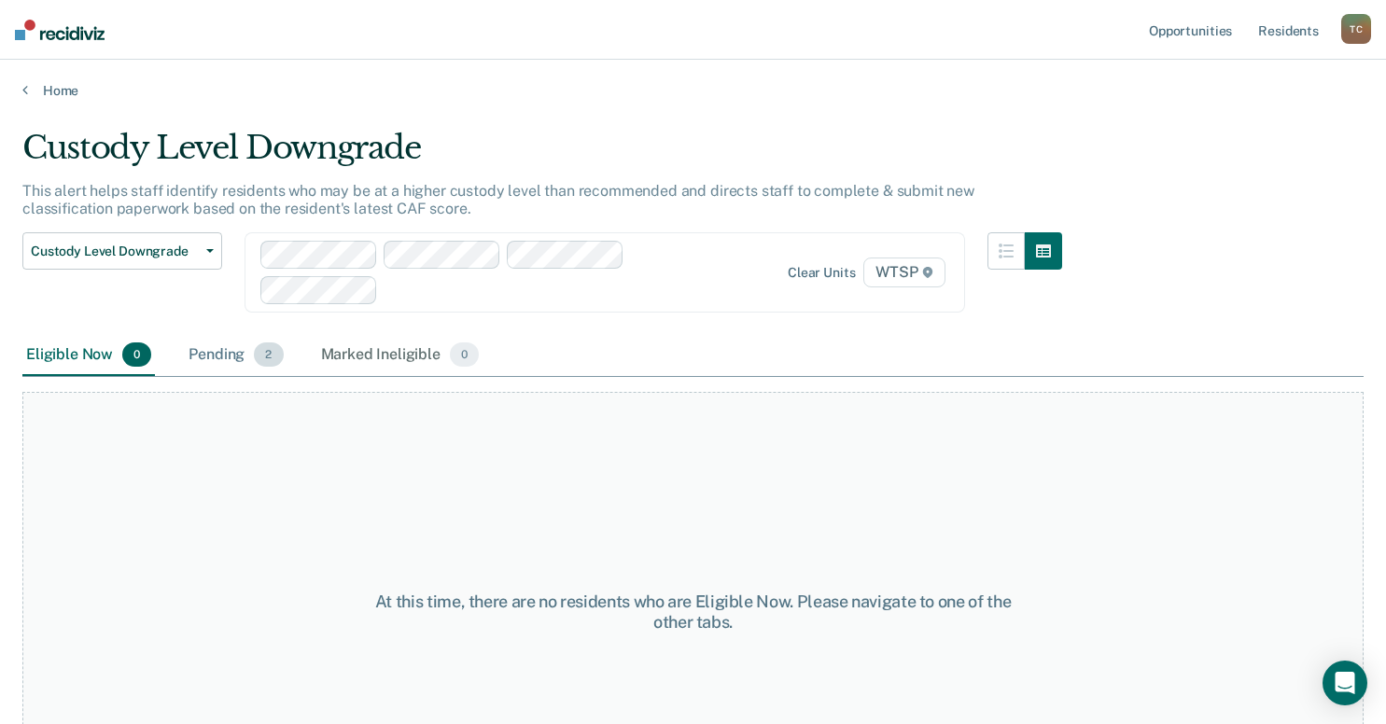
click at [218, 350] on div "Pending 2" at bounding box center [236, 355] width 102 height 41
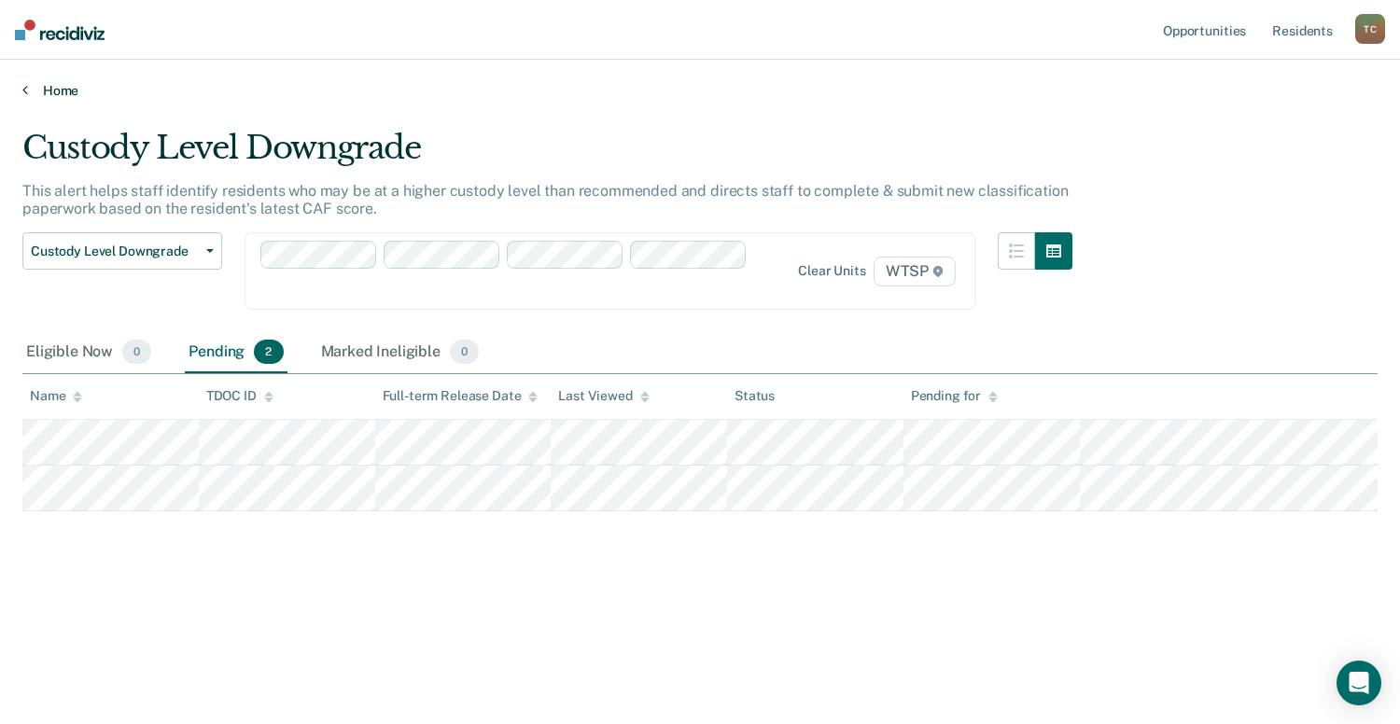
click at [54, 92] on link "Home" at bounding box center [699, 90] width 1355 height 17
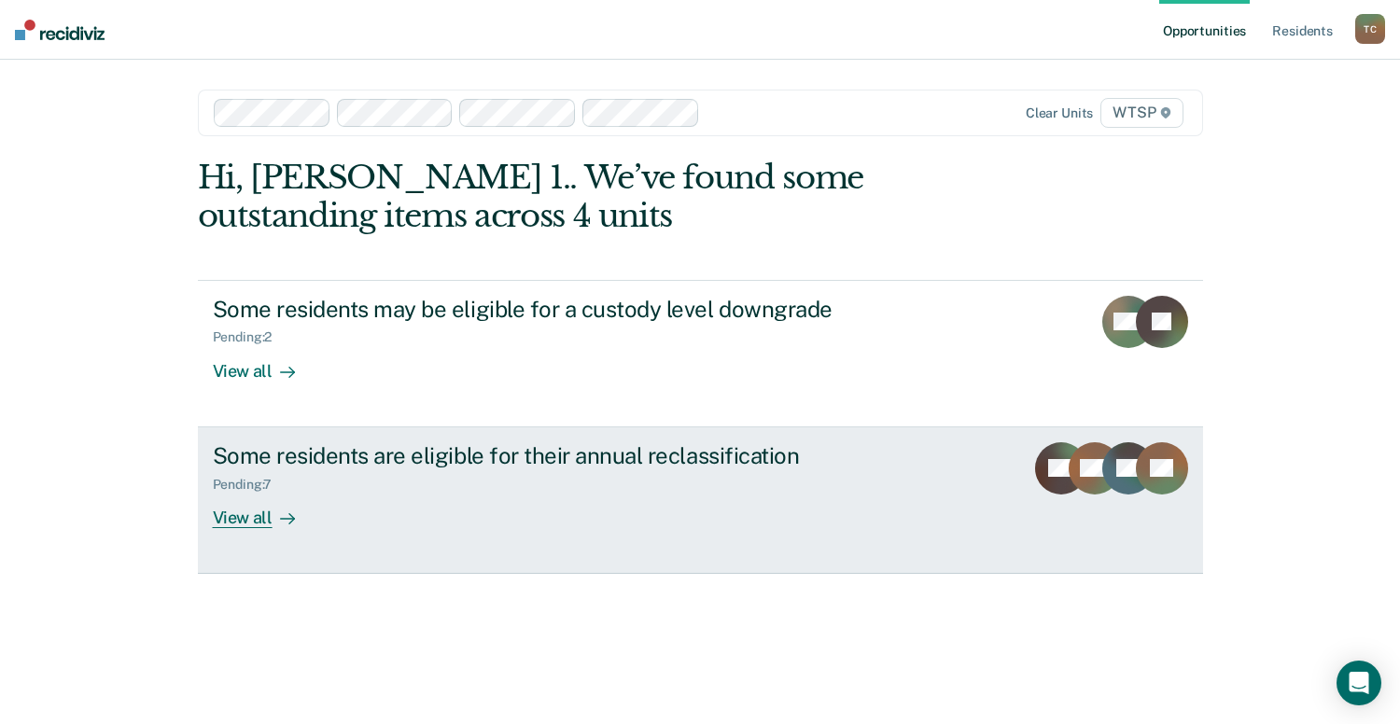
click at [244, 513] on div "View all" at bounding box center [265, 510] width 105 height 36
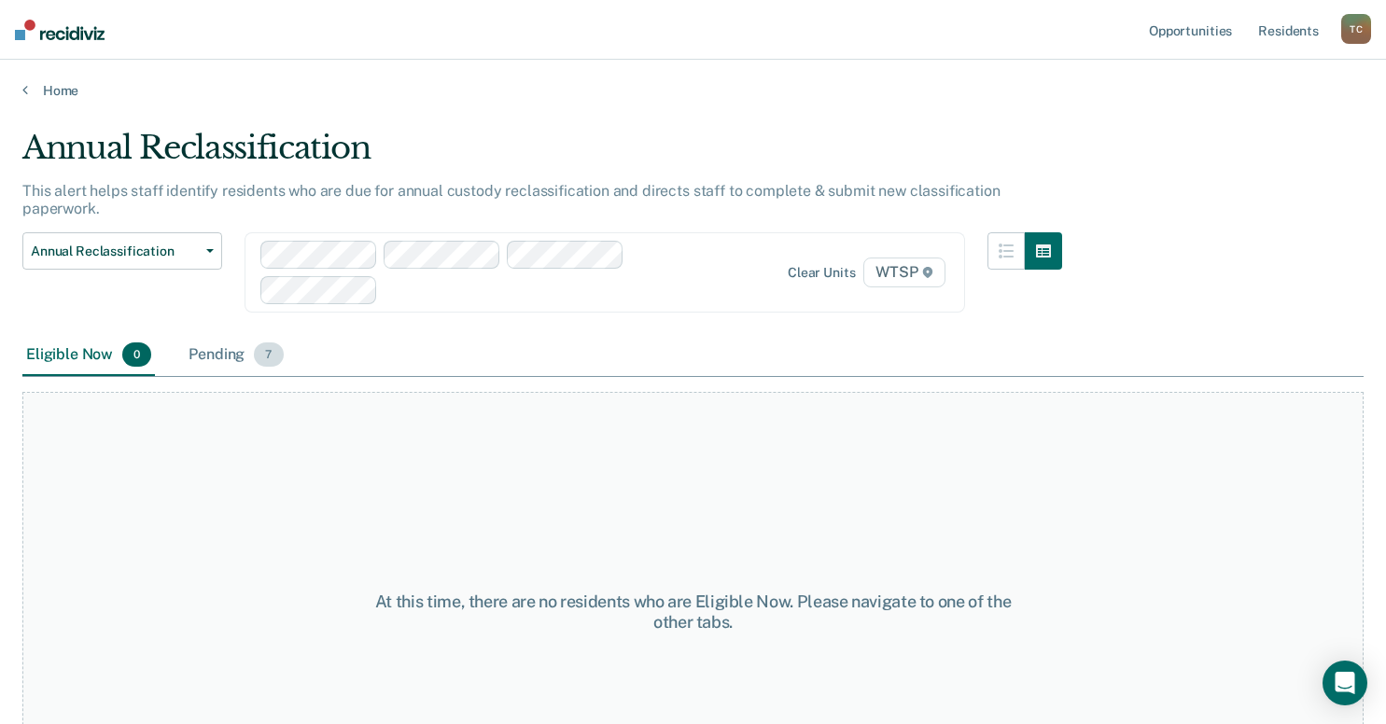
click at [212, 335] on div "Pending 7" at bounding box center [236, 355] width 102 height 41
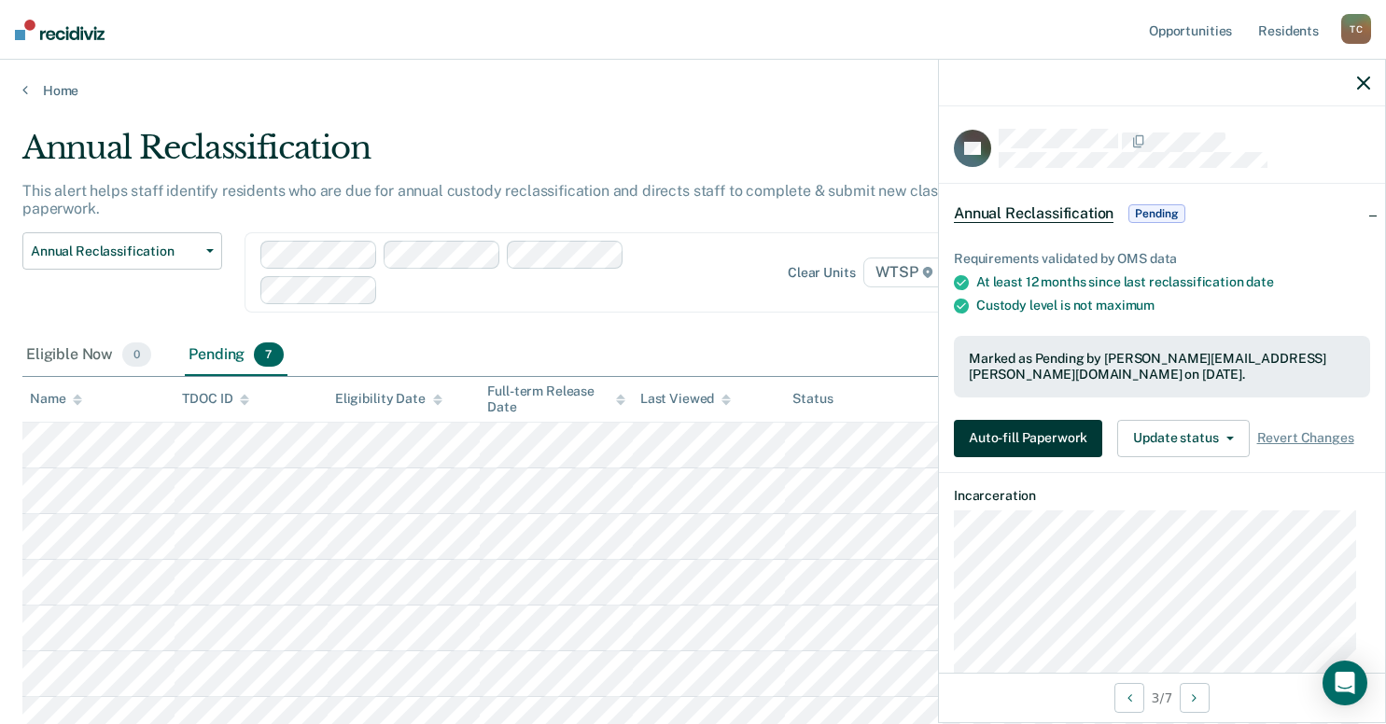
click at [1017, 421] on button "Auto-fill Paperwork" at bounding box center [1028, 438] width 148 height 37
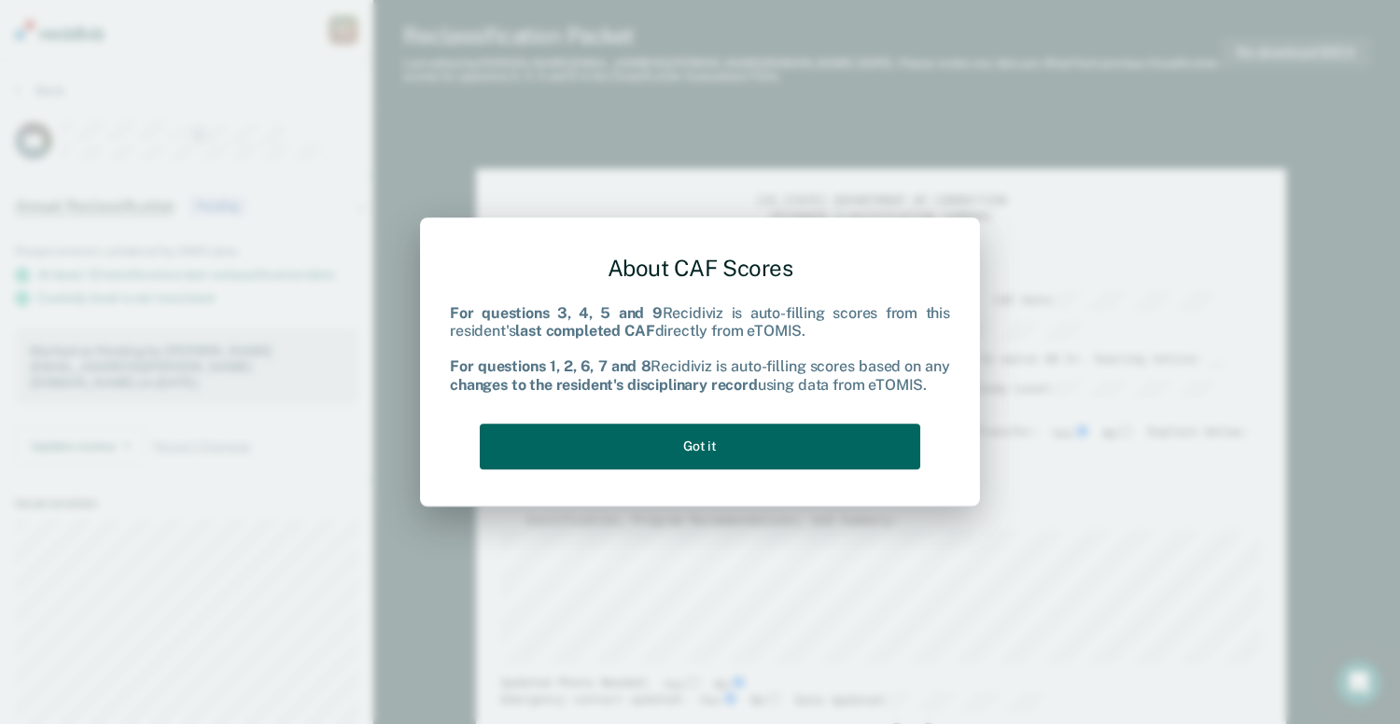
click at [719, 456] on button "Got it" at bounding box center [700, 447] width 440 height 46
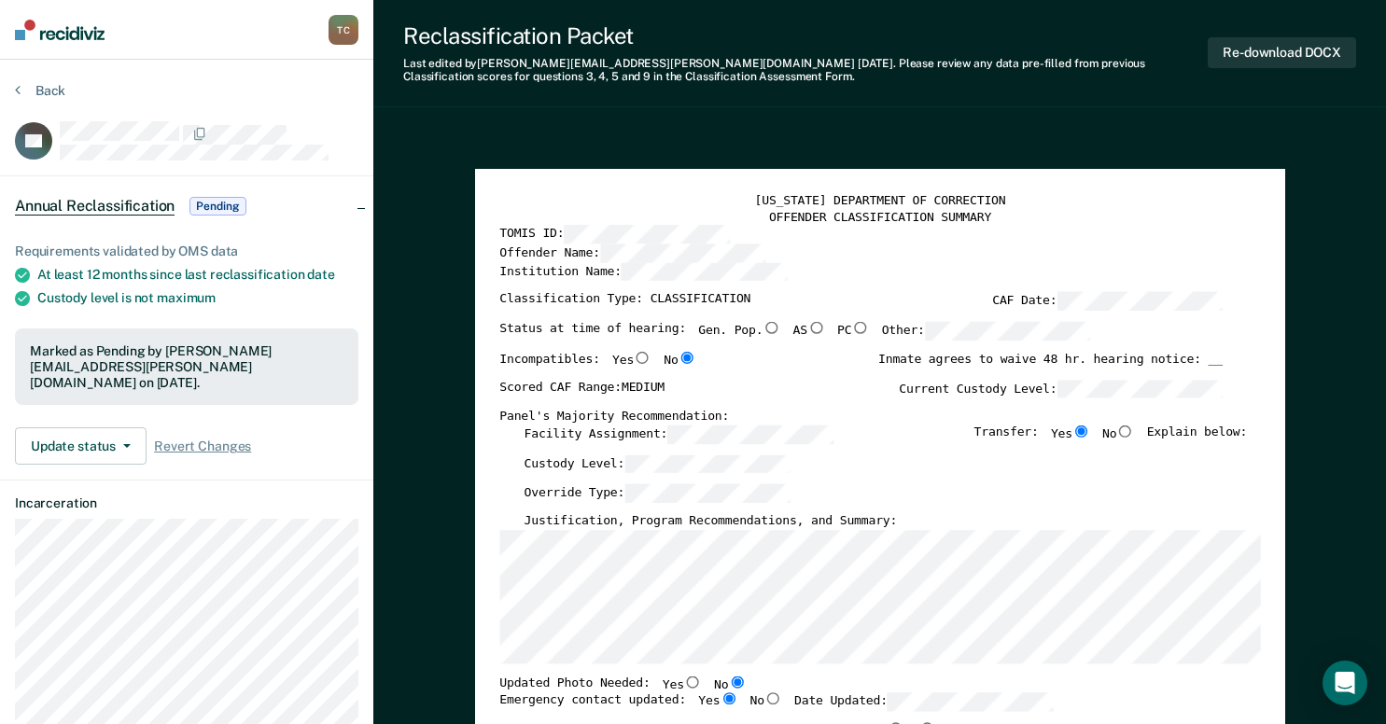
scroll to position [187, 0]
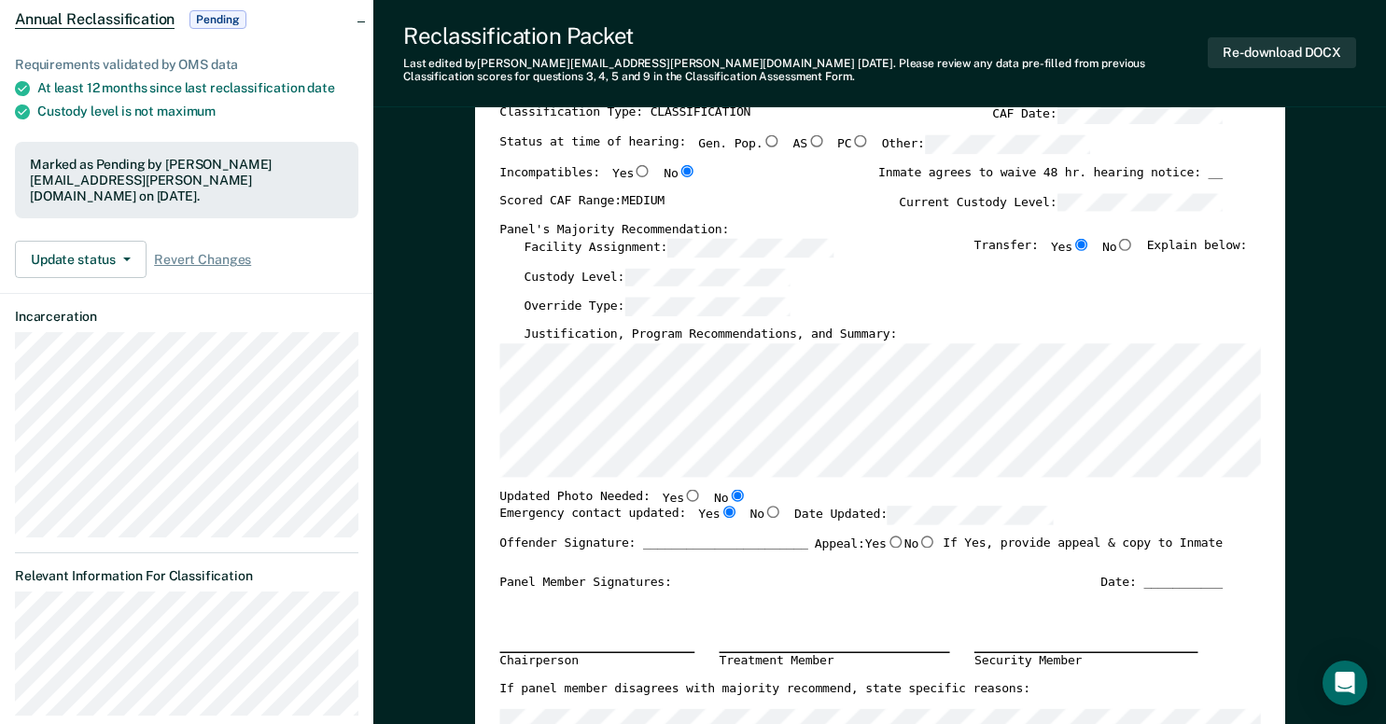
click at [606, 590] on div "Panel Member Signatures:" at bounding box center [585, 583] width 172 height 16
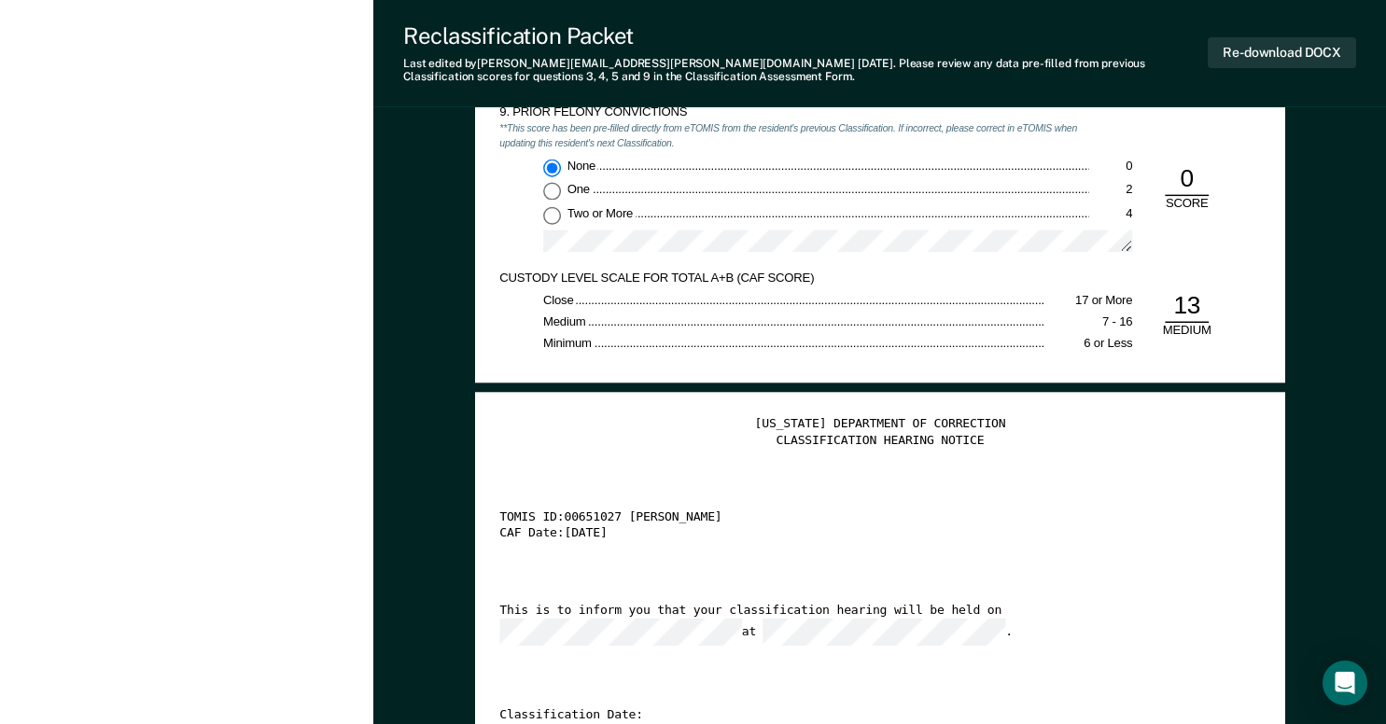
scroll to position [3173, 0]
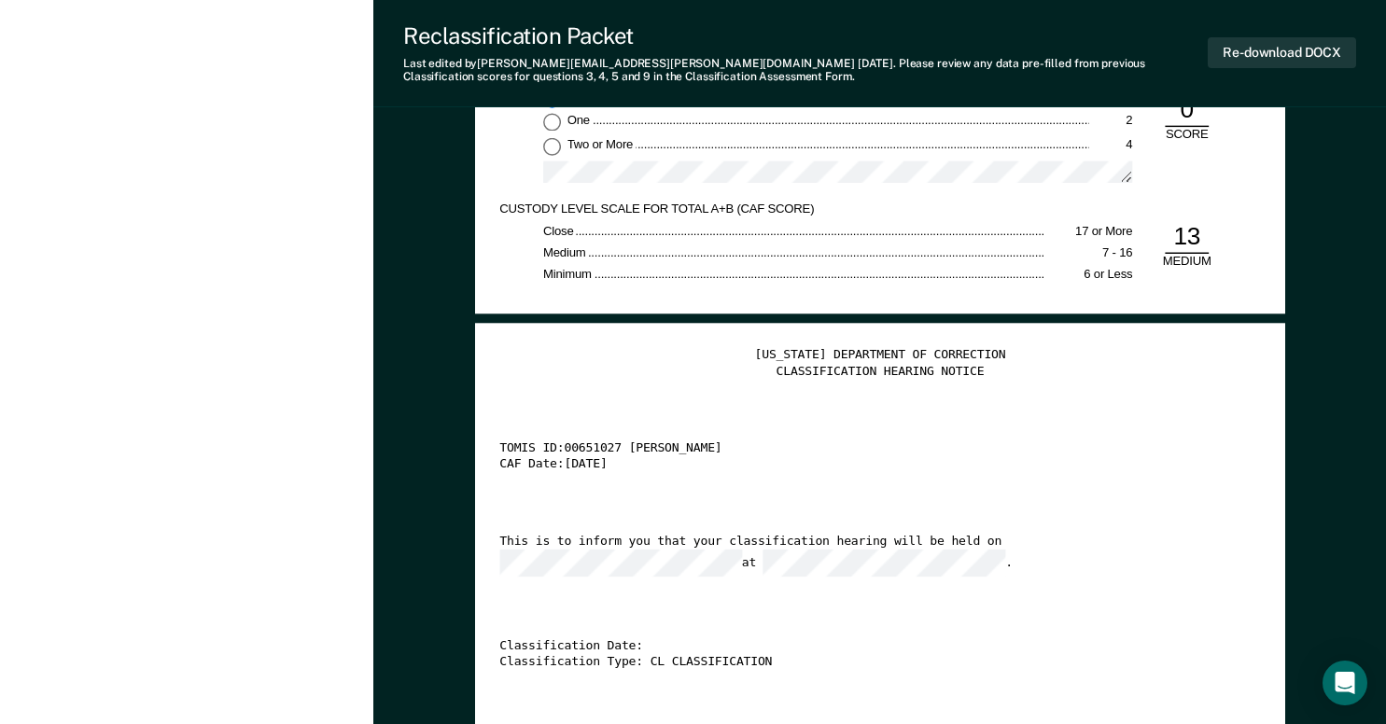
click at [938, 536] on div "This is to inform you that your classification hearing will be held on at ." at bounding box center [860, 556] width 723 height 43
click at [840, 597] on div "[US_STATE] DEPARTMENT OF CORRECTION CLASSIFICATION HEARING NOTICE TOMIS ID: 006…" at bounding box center [879, 548] width 760 height 401
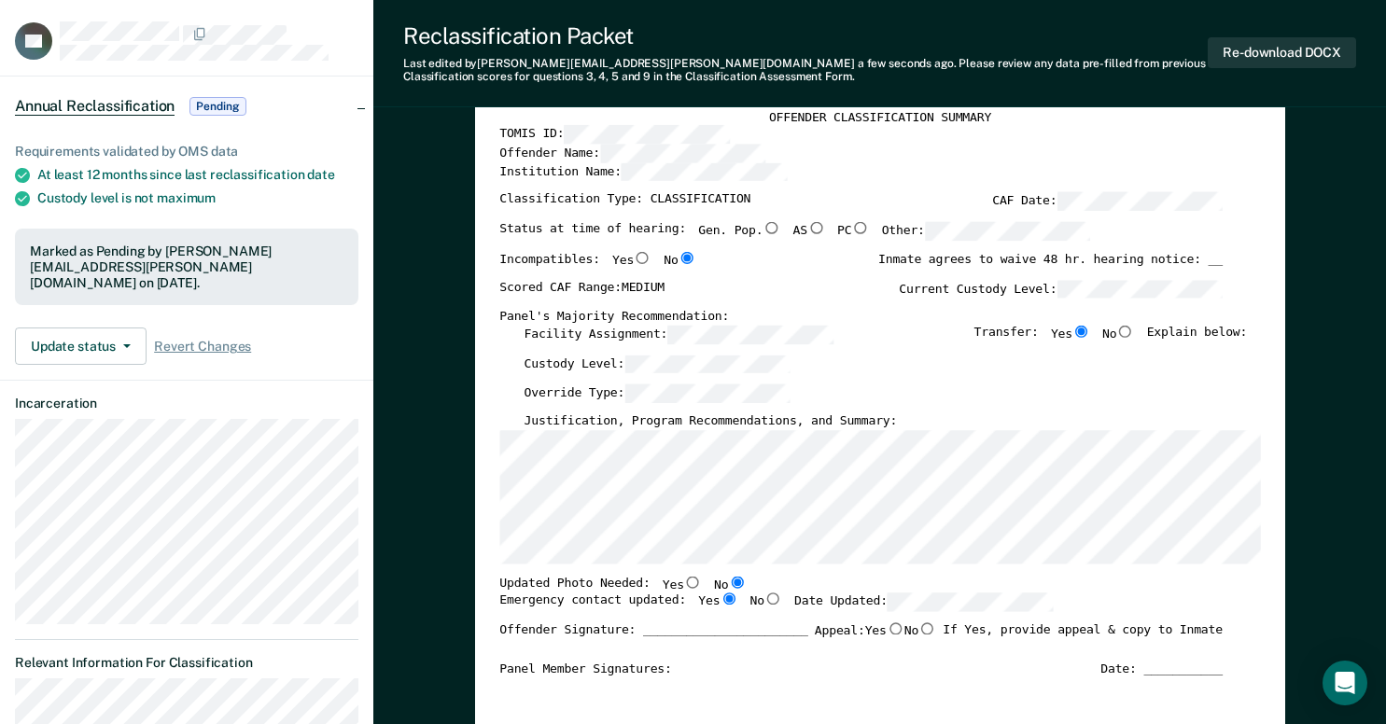
scroll to position [0, 0]
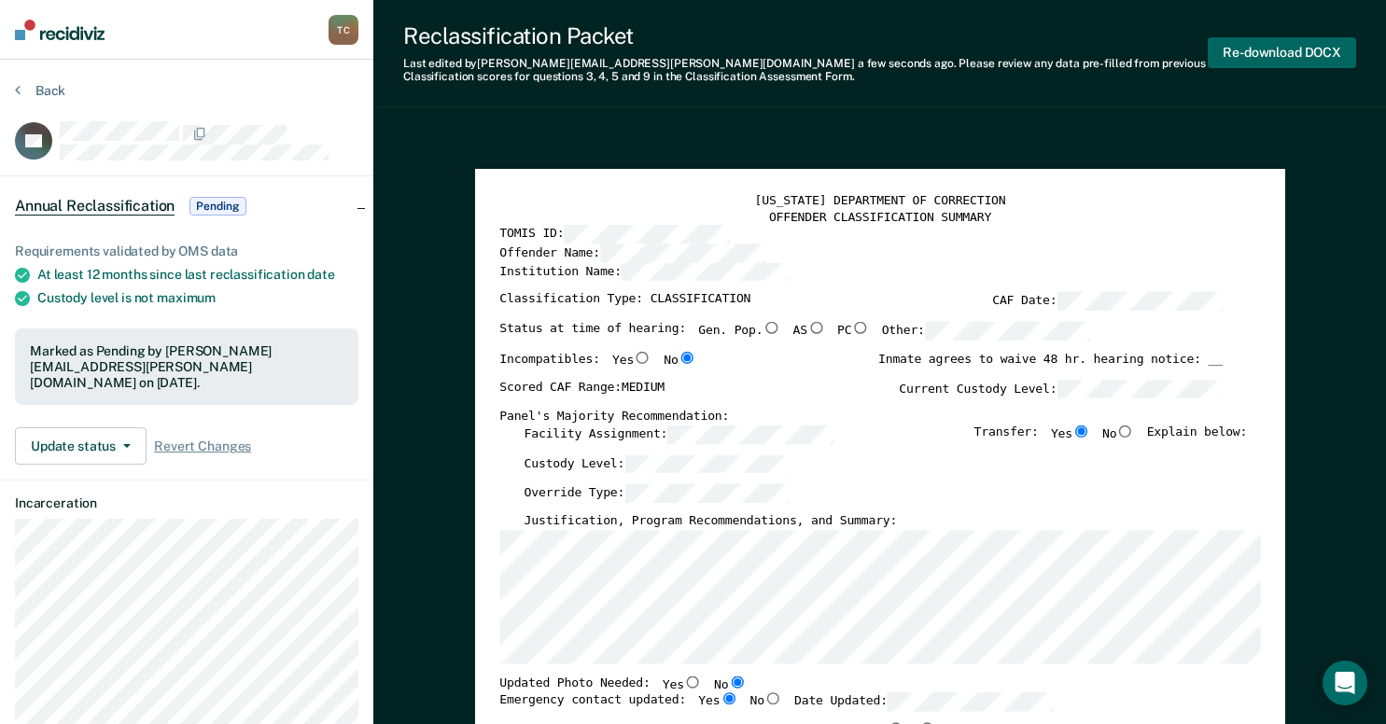
click at [1286, 55] on button "Re-download DOCX" at bounding box center [1281, 52] width 148 height 31
type textarea "x"
click at [51, 91] on button "Back" at bounding box center [40, 90] width 50 height 17
